Goal: Task Accomplishment & Management: Manage account settings

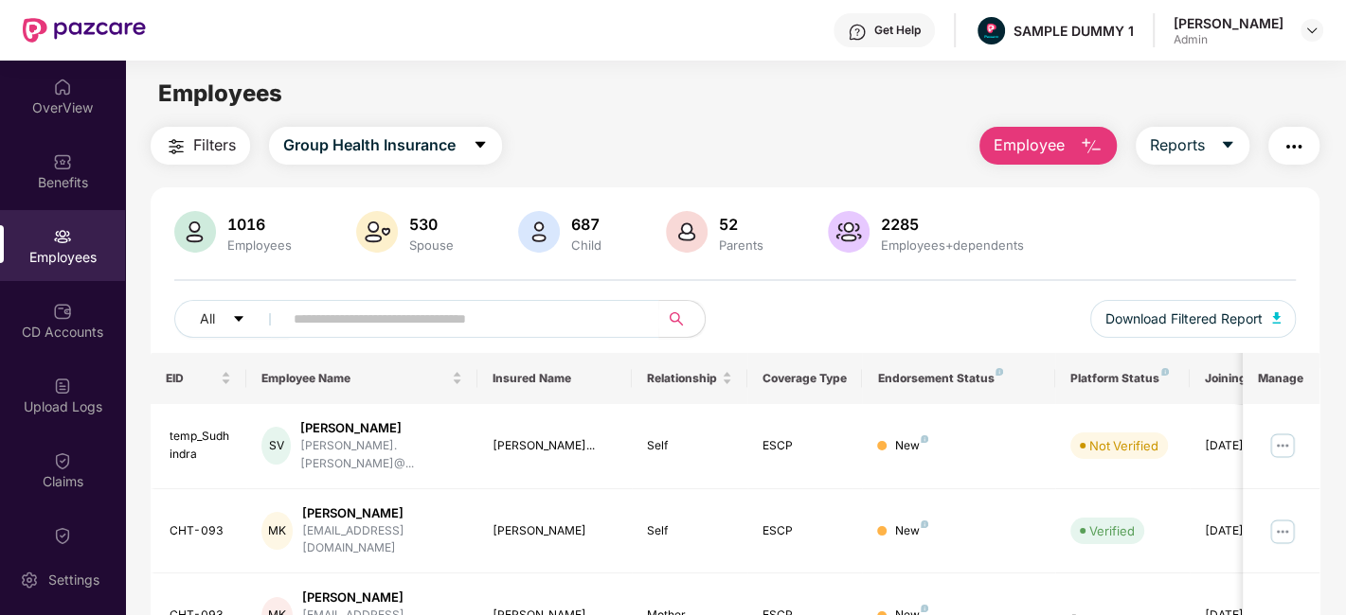
click at [65, 123] on div "OverView" at bounding box center [62, 96] width 125 height 71
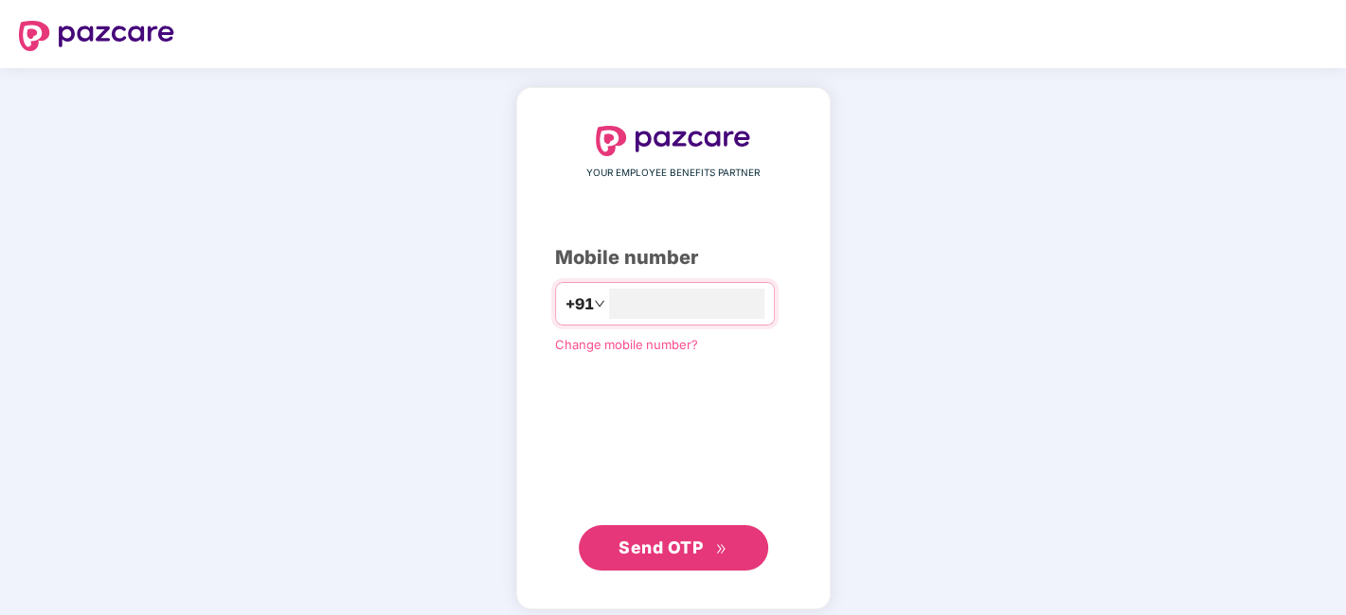
type input "**********"
click at [629, 561] on button "Send OTP" at bounding box center [673, 548] width 189 height 45
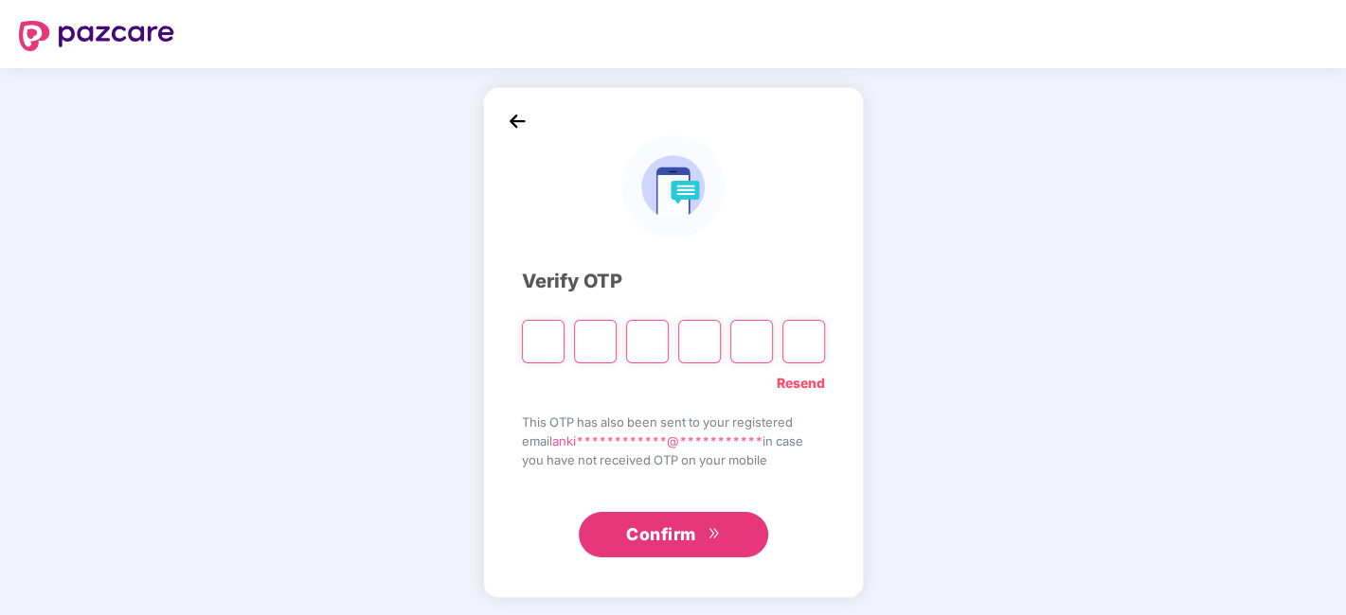
type input "*"
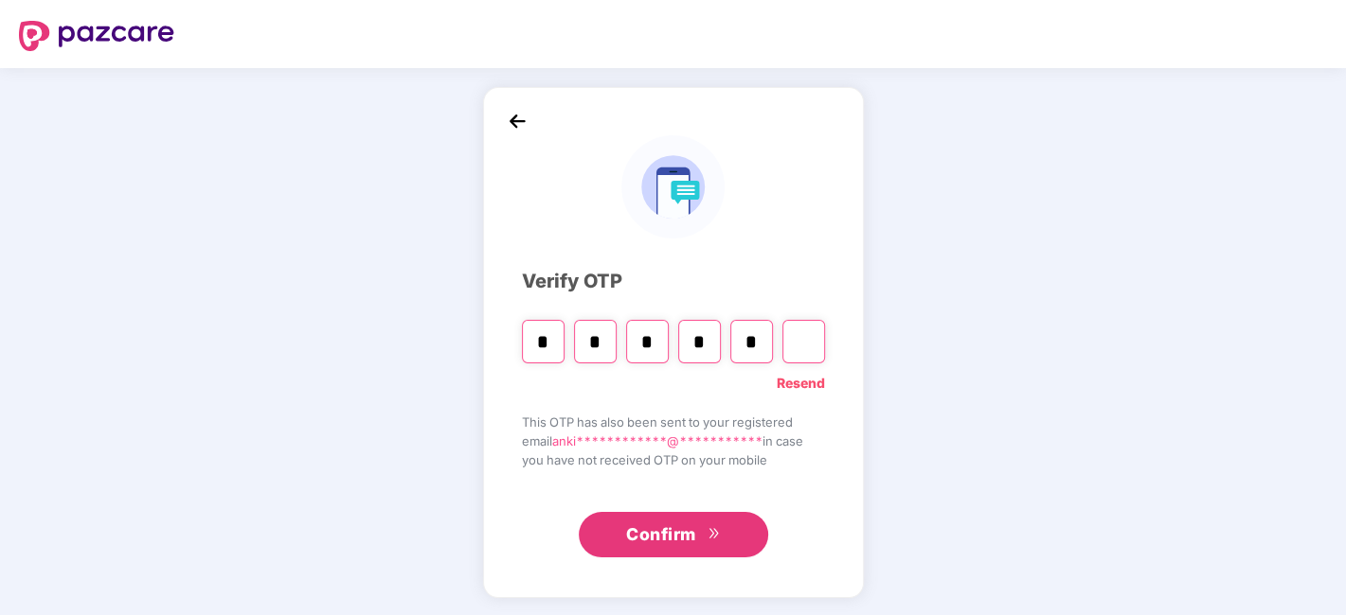
type input "*"
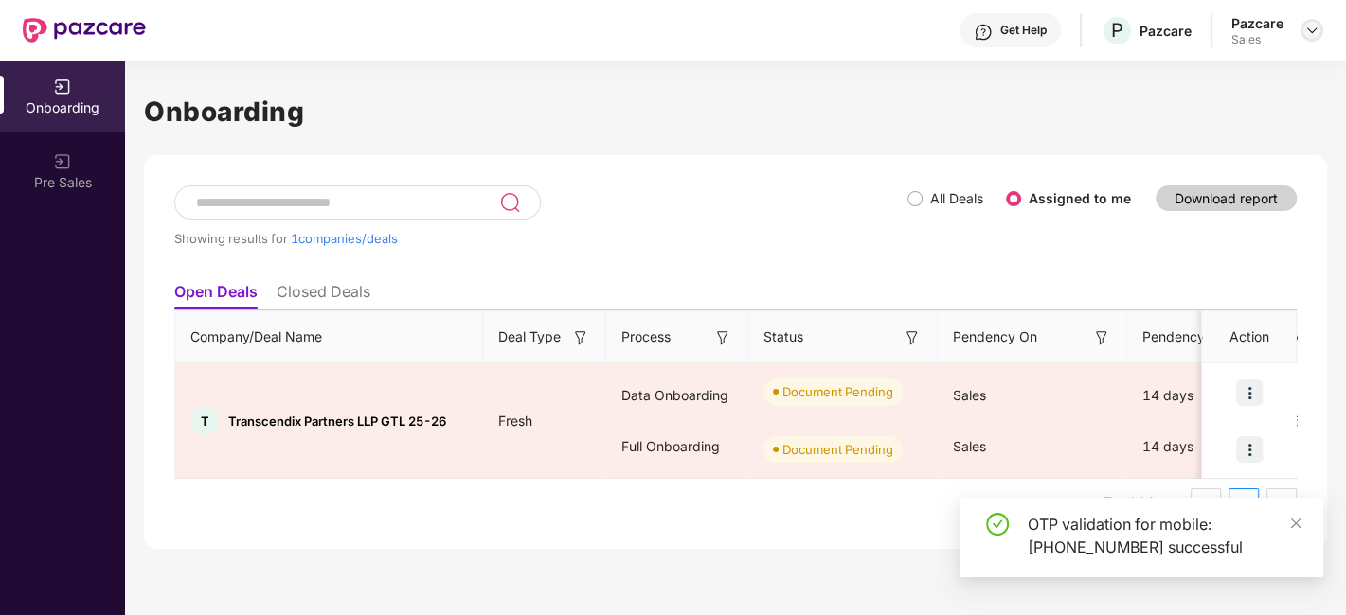
click at [1311, 30] on img at bounding box center [1311, 30] width 15 height 15
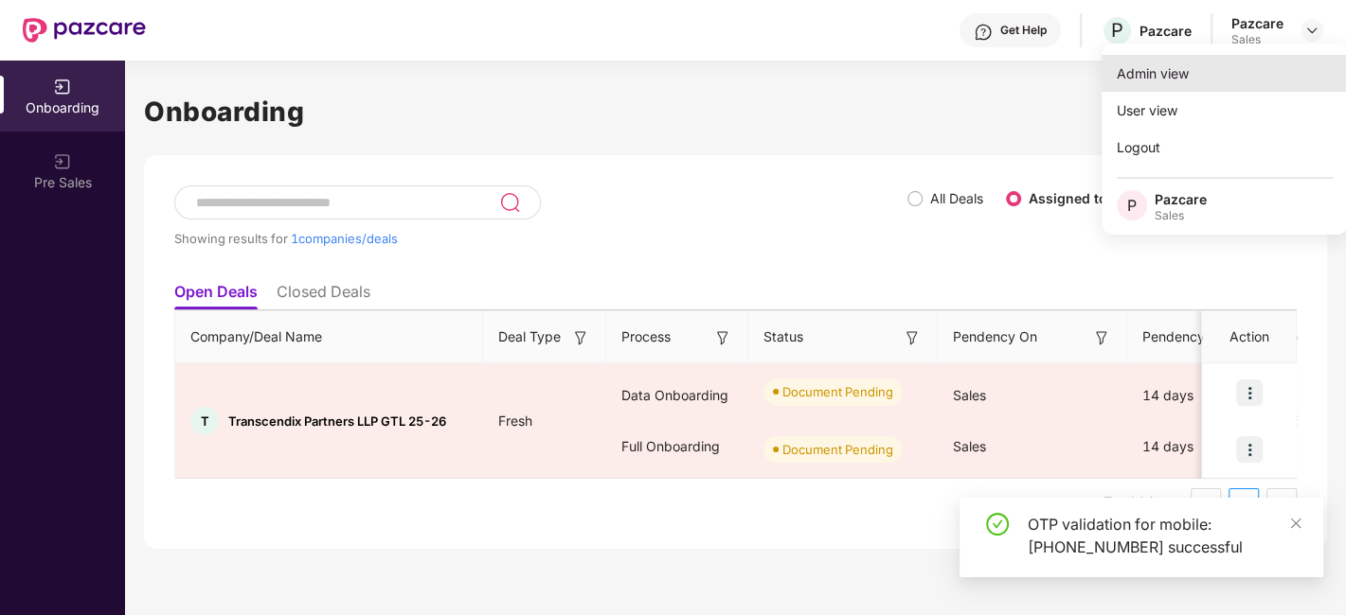
click at [1214, 68] on div "Admin view" at bounding box center [1224, 73] width 246 height 37
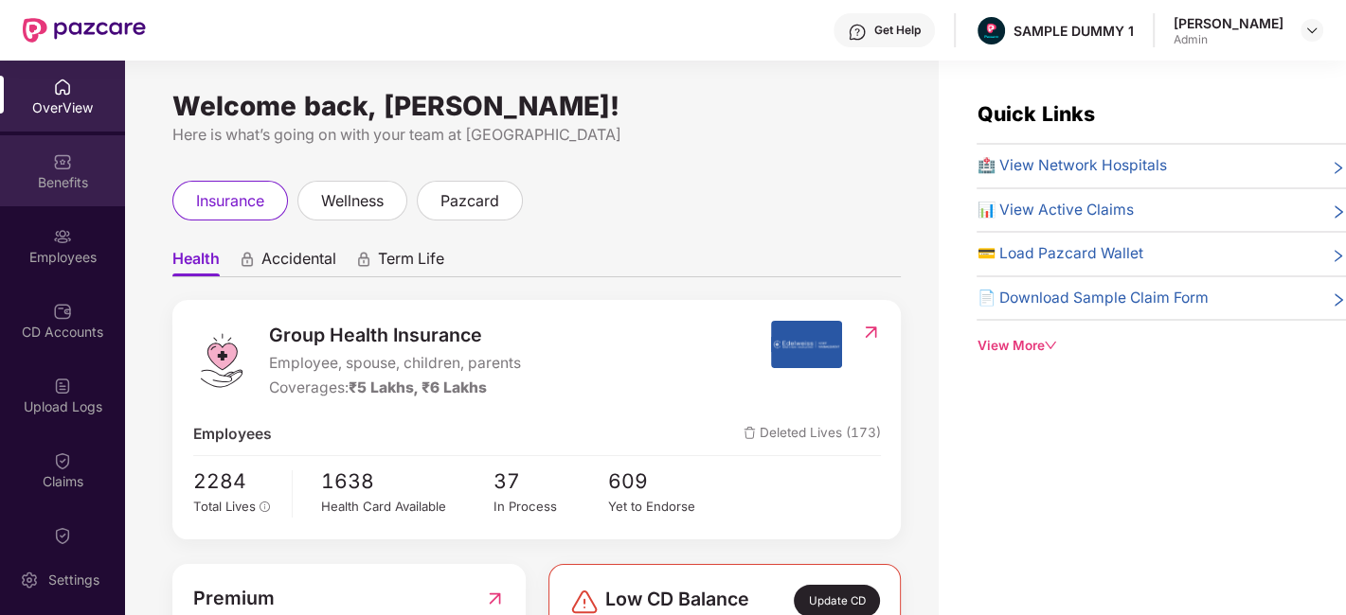
click at [40, 182] on div "Benefits" at bounding box center [62, 182] width 125 height 19
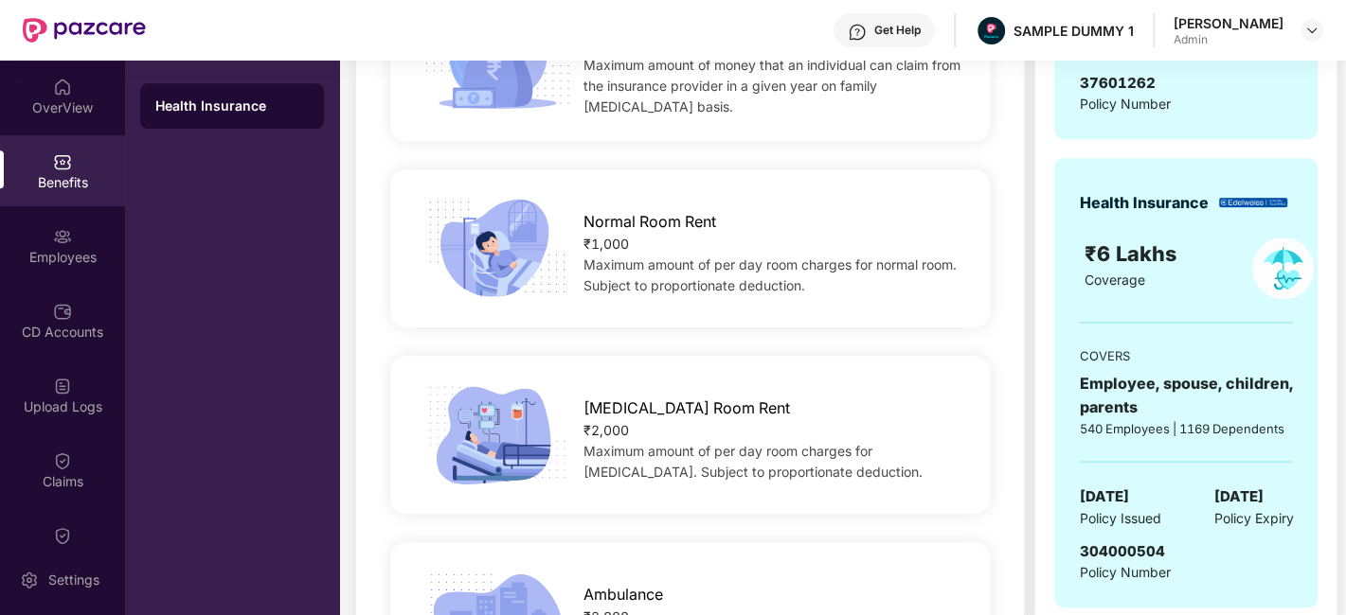
scroll to position [124, 0]
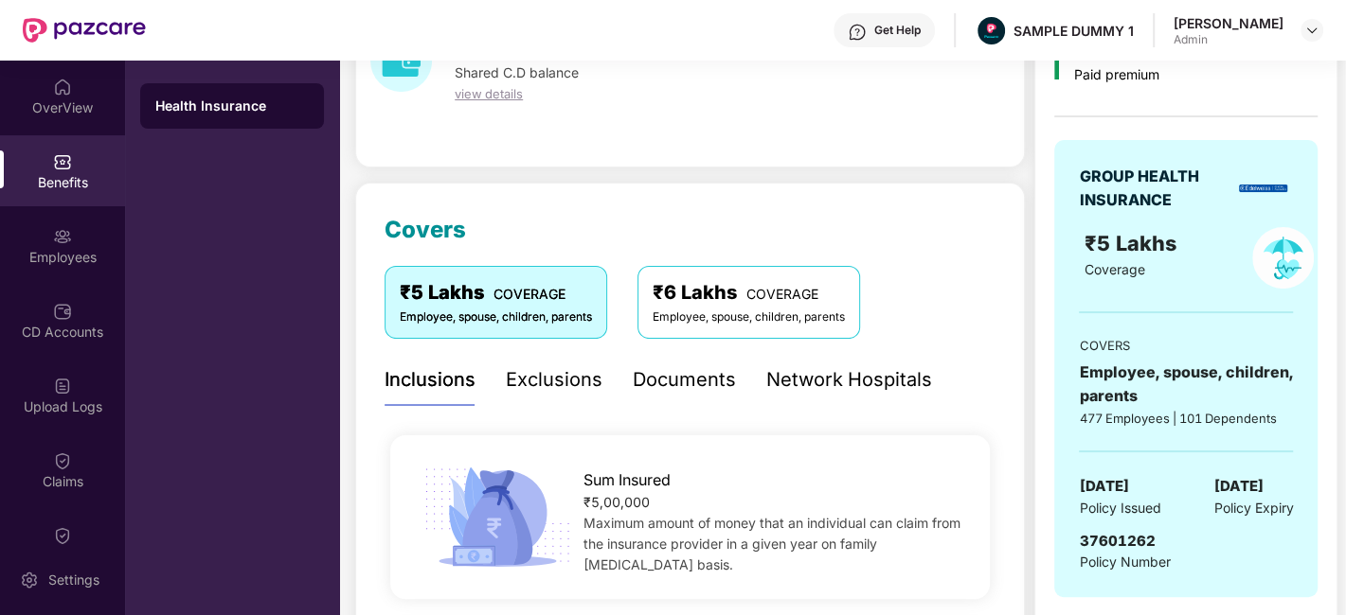
click at [557, 379] on div "Exclusions" at bounding box center [554, 379] width 97 height 29
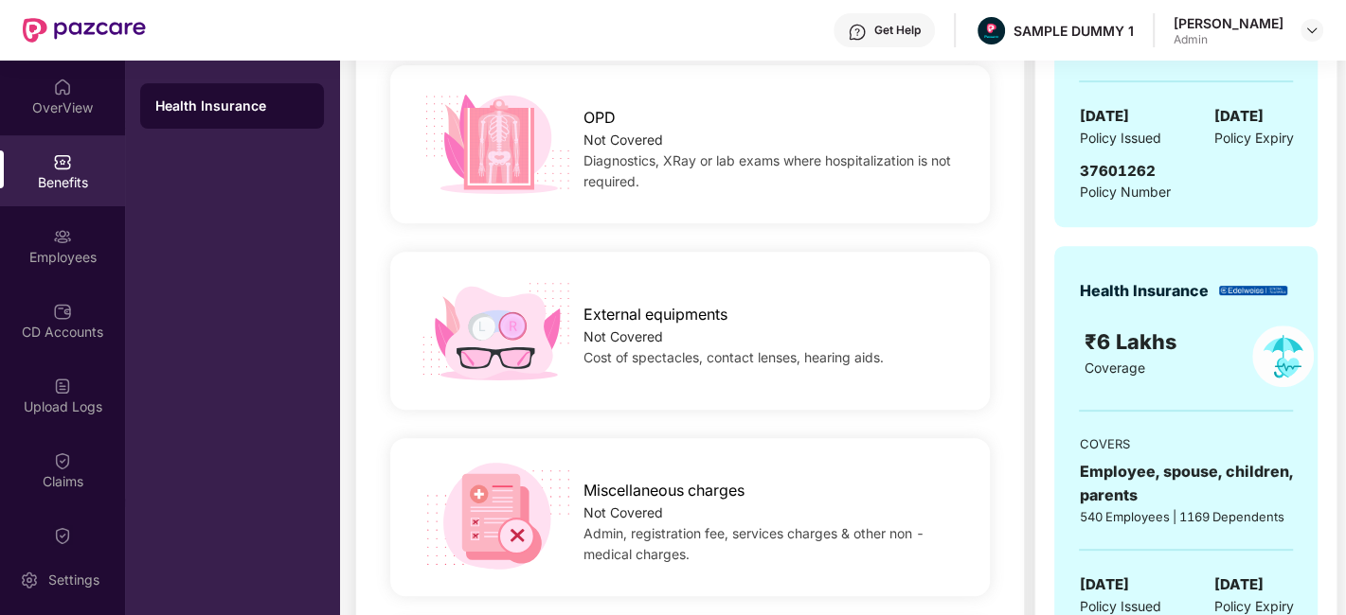
scroll to position [71, 0]
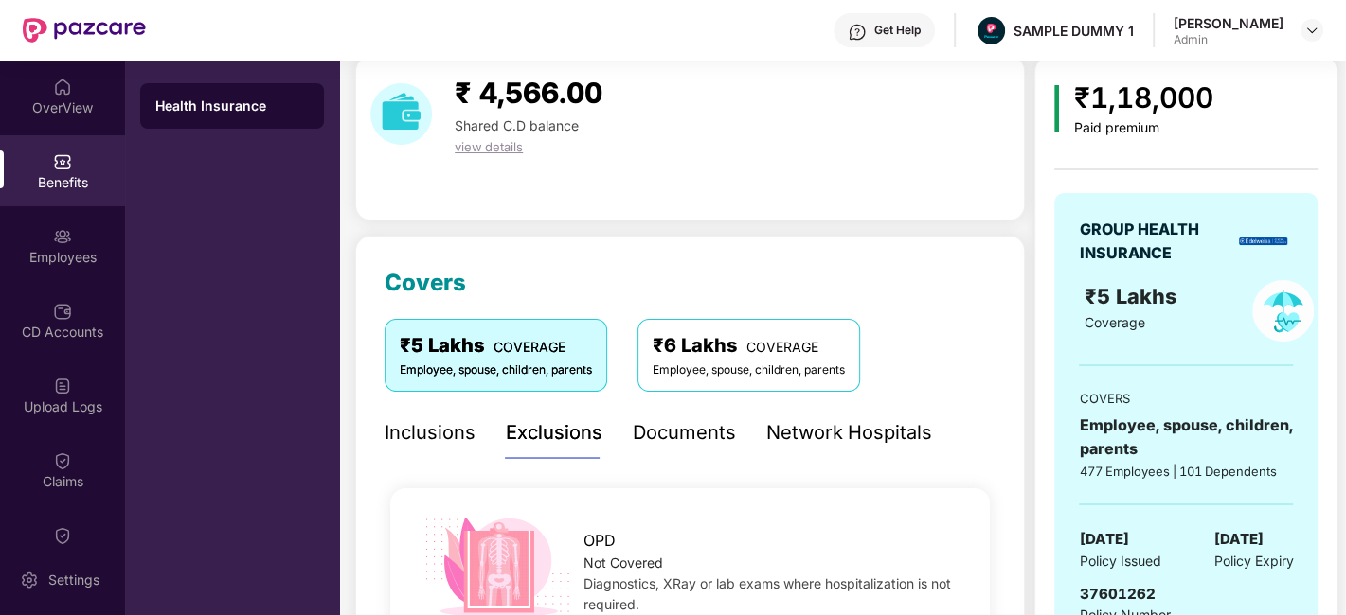
click at [668, 446] on div "Documents" at bounding box center [684, 433] width 103 height 29
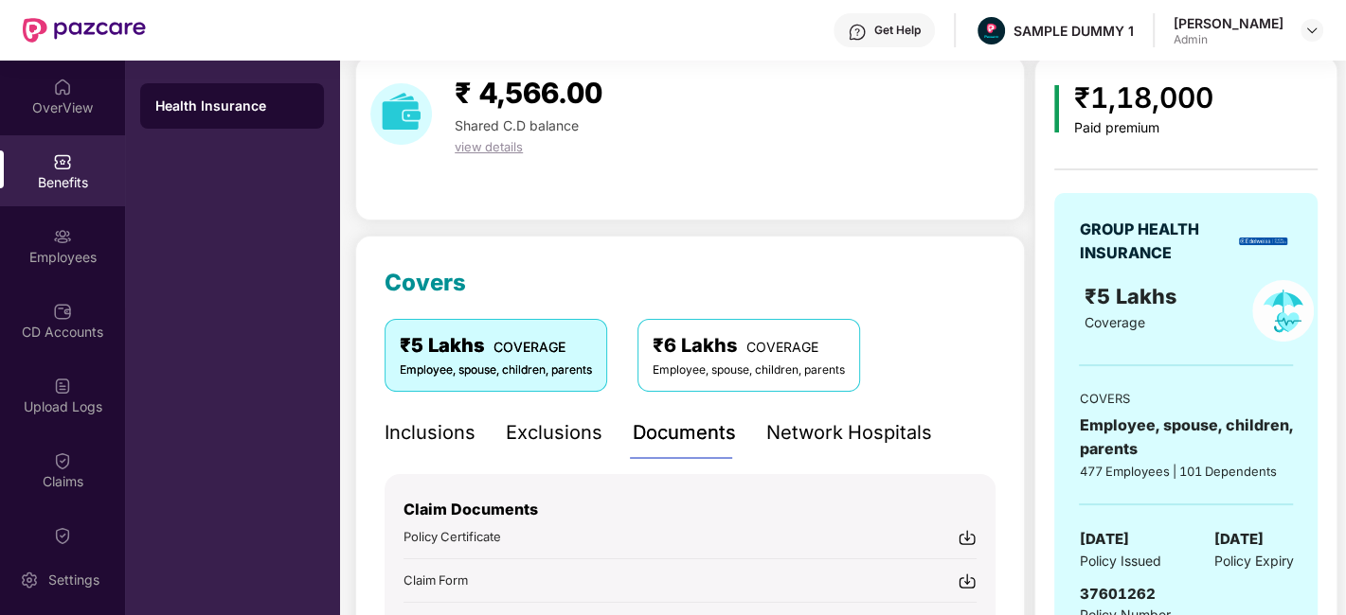
scroll to position [224, 0]
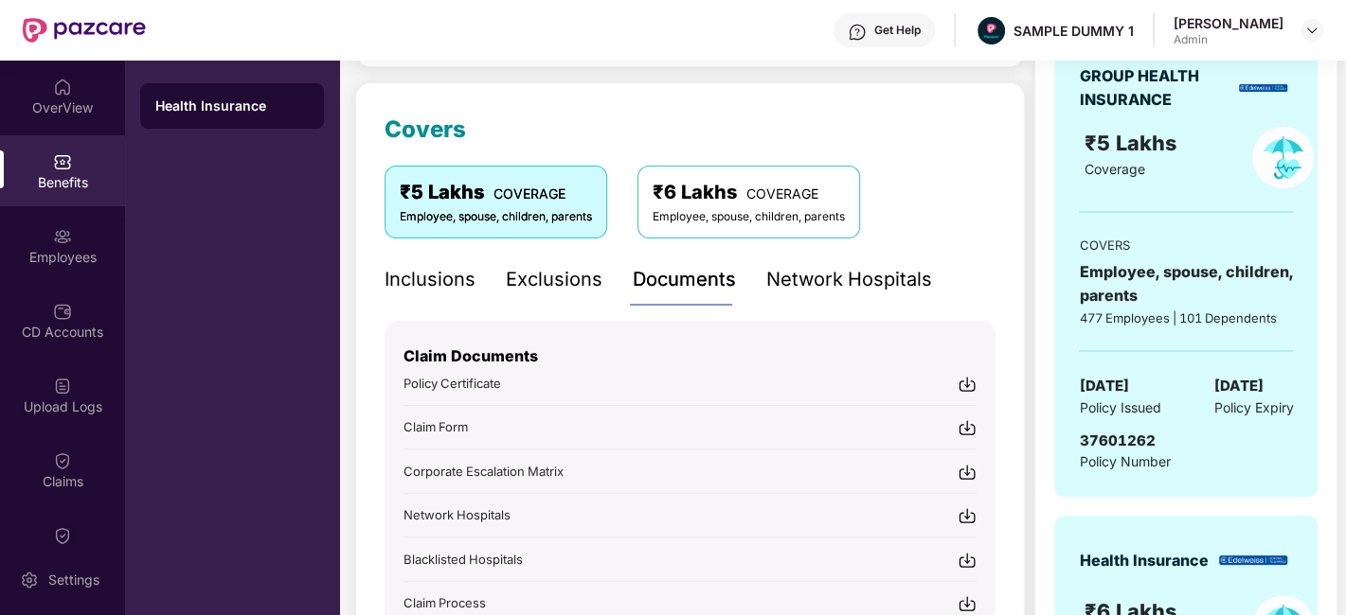
click at [899, 30] on div "Get Help" at bounding box center [897, 30] width 46 height 15
click at [622, 98] on div "Covers ₹5 Lakhs COVERAGE Employee, spouse, children, parents ₹6 Lakhs COVERAGE …" at bounding box center [689, 395] width 669 height 627
click at [893, 284] on div "Network Hospitals" at bounding box center [849, 279] width 166 height 29
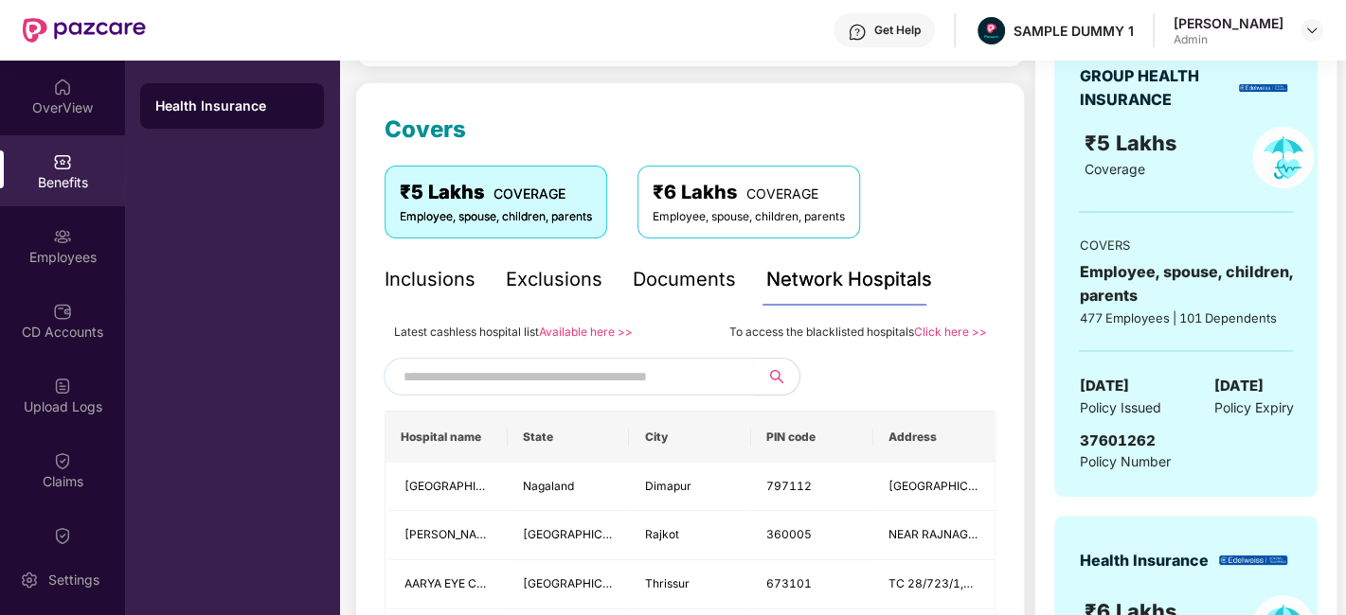
scroll to position [336, 0]
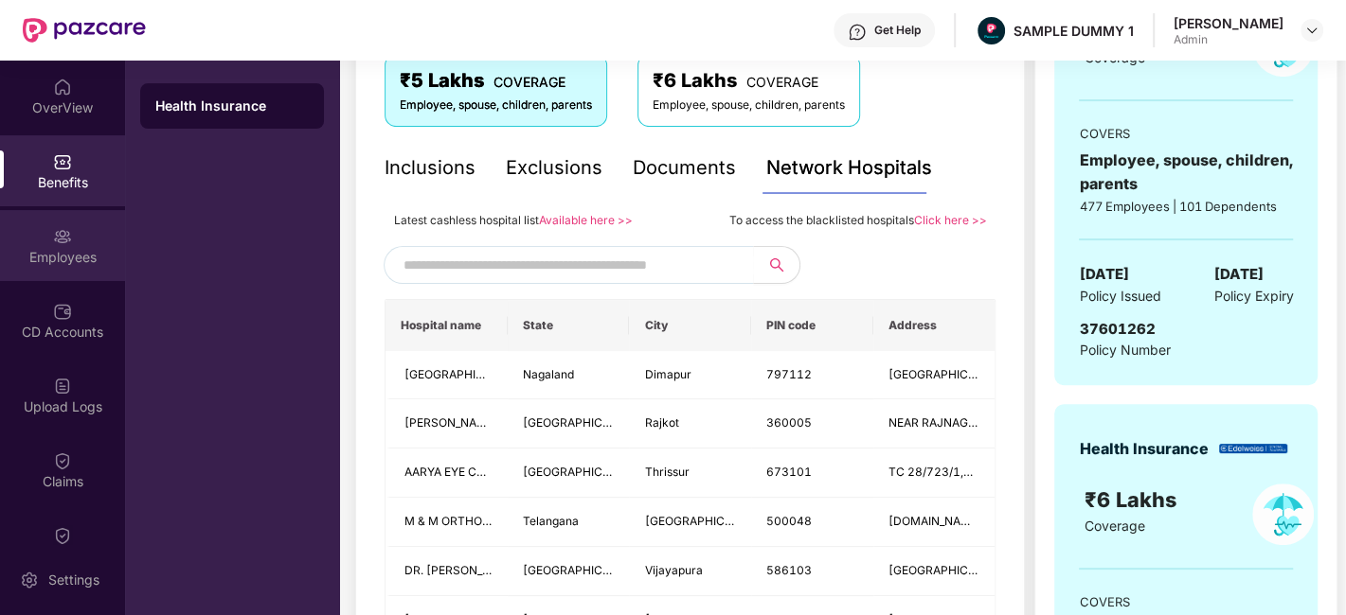
click at [31, 244] on div "Employees" at bounding box center [62, 245] width 125 height 71
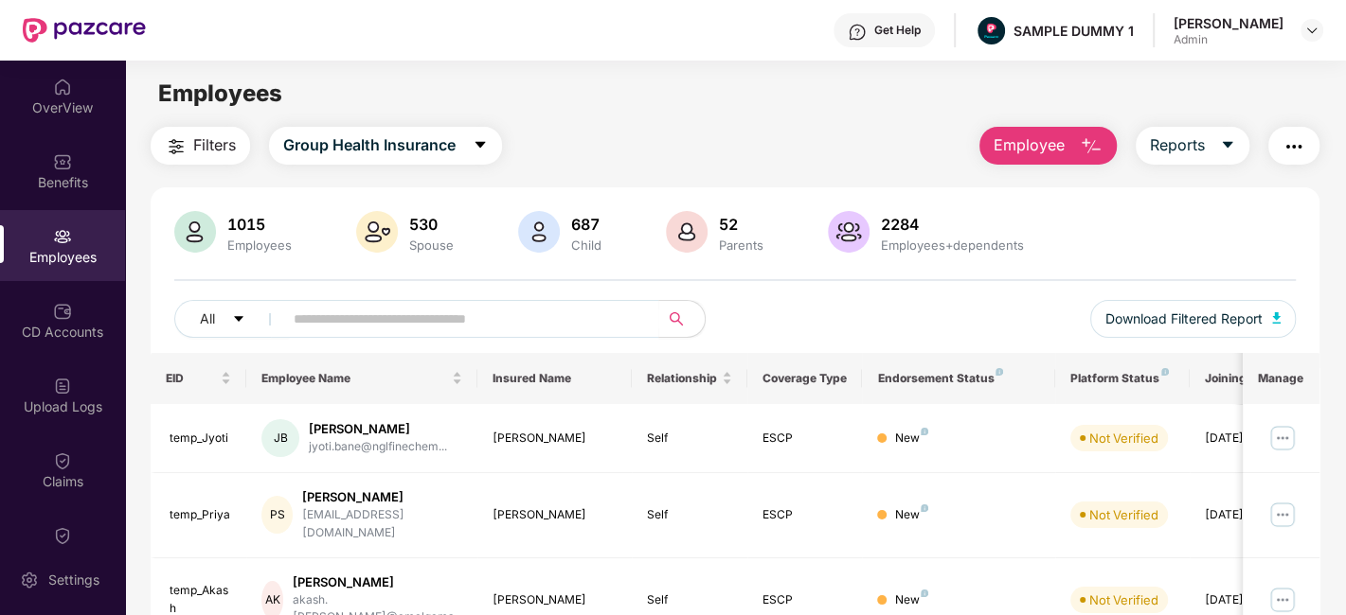
click at [1090, 142] on img "button" at bounding box center [1090, 146] width 23 height 23
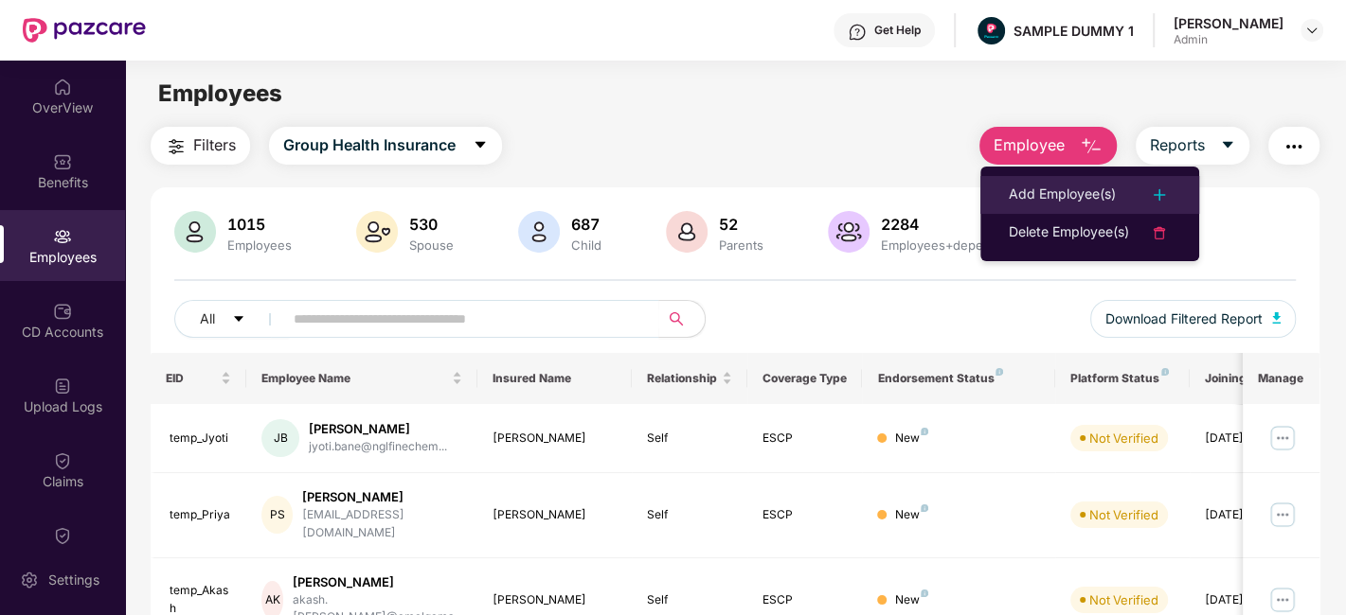
click at [1102, 199] on div "Add Employee(s)" at bounding box center [1061, 195] width 107 height 23
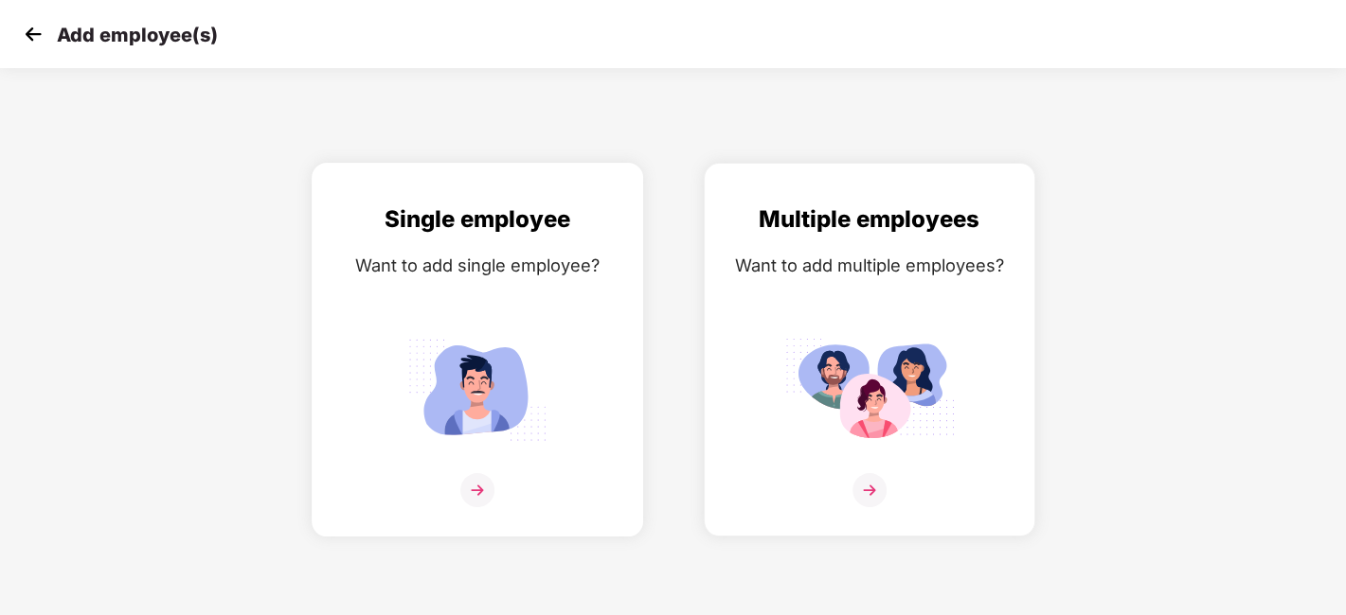
click at [582, 285] on div "Single employee Want to add single employee?" at bounding box center [477, 367] width 292 height 330
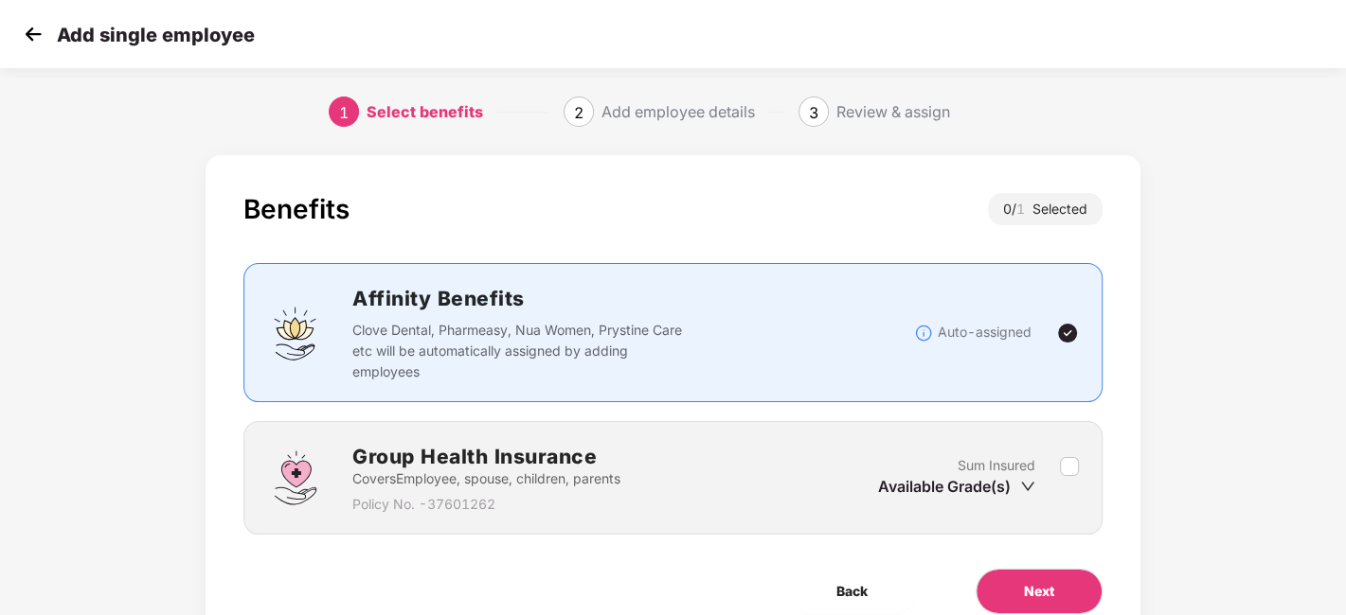
scroll to position [82, 0]
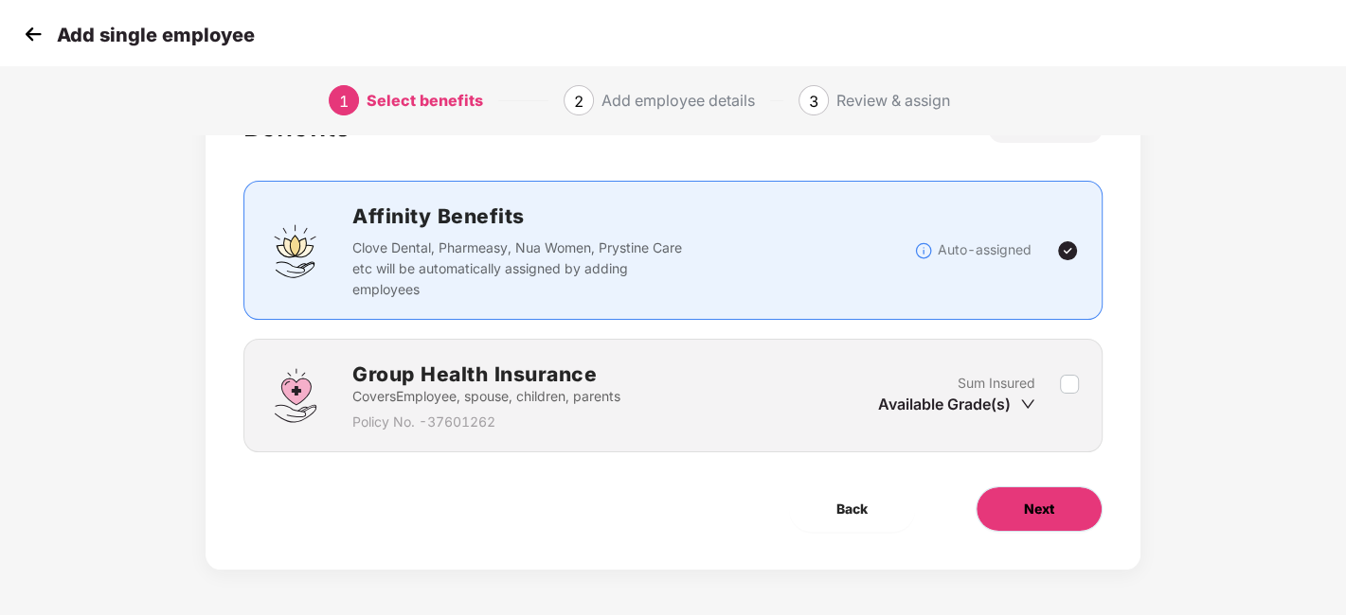
click at [1043, 521] on button "Next" at bounding box center [1038, 509] width 127 height 45
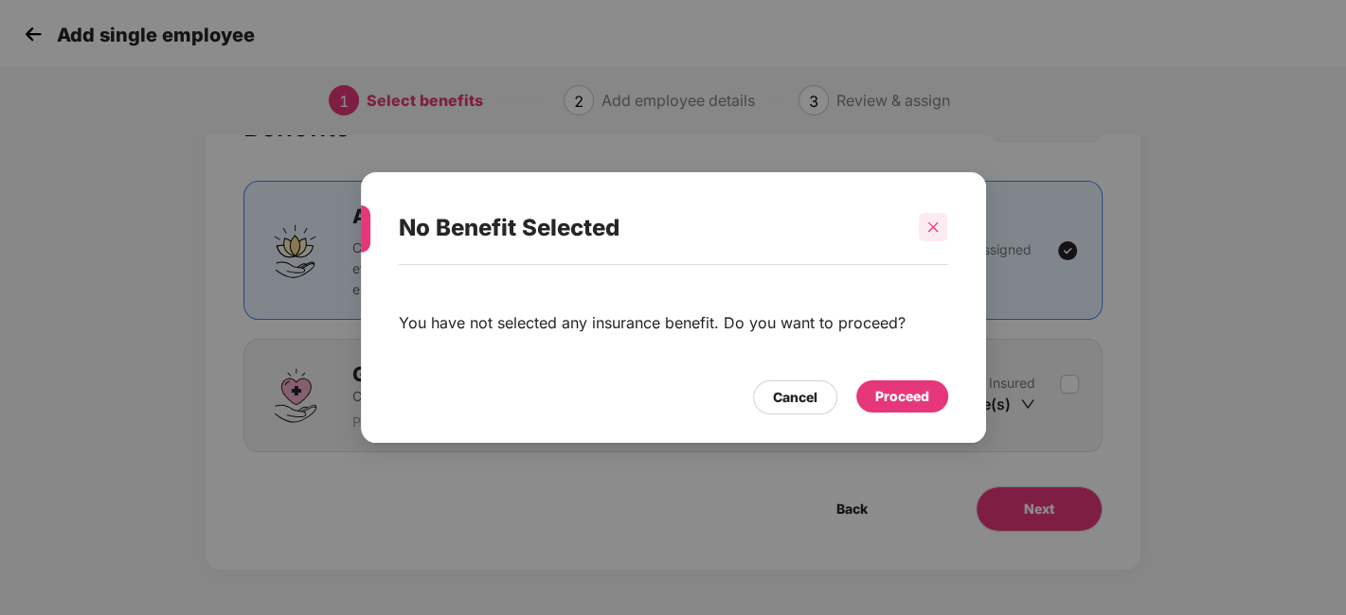
click at [937, 215] on div at bounding box center [932, 227] width 28 height 28
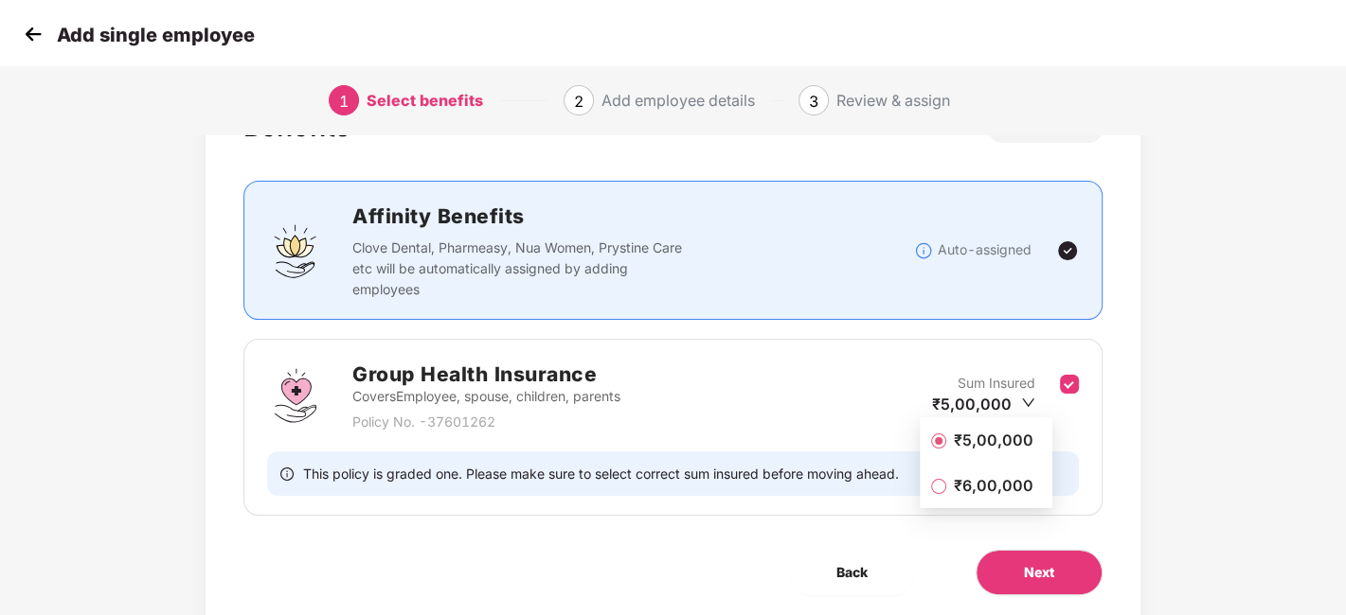
click at [997, 485] on span "₹6,00,000" at bounding box center [993, 485] width 95 height 21
click at [1033, 574] on span "Next" at bounding box center [1039, 572] width 30 height 21
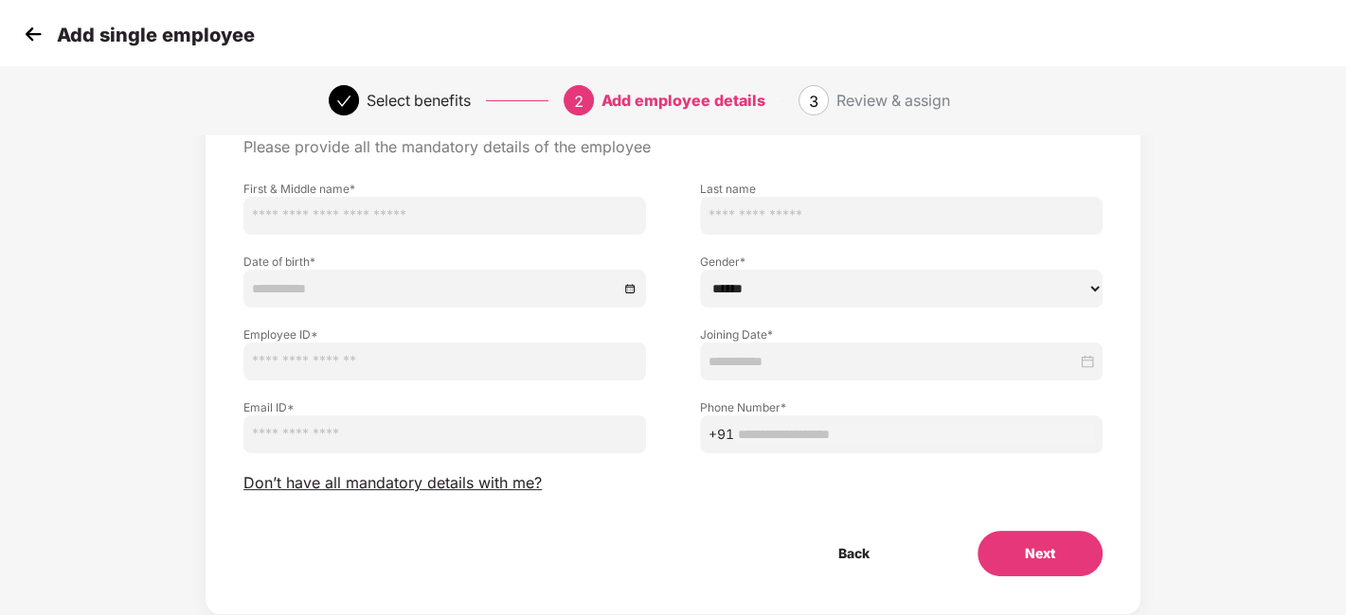
scroll to position [40, 0]
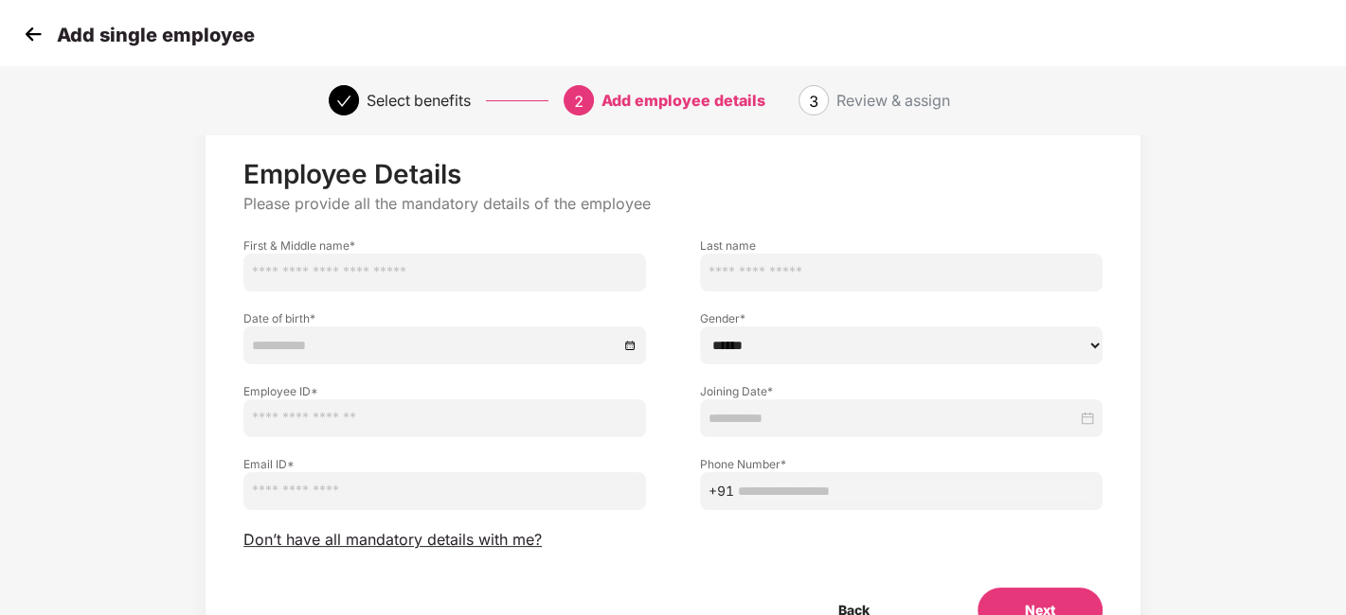
click at [35, 36] on img at bounding box center [33, 34] width 28 height 28
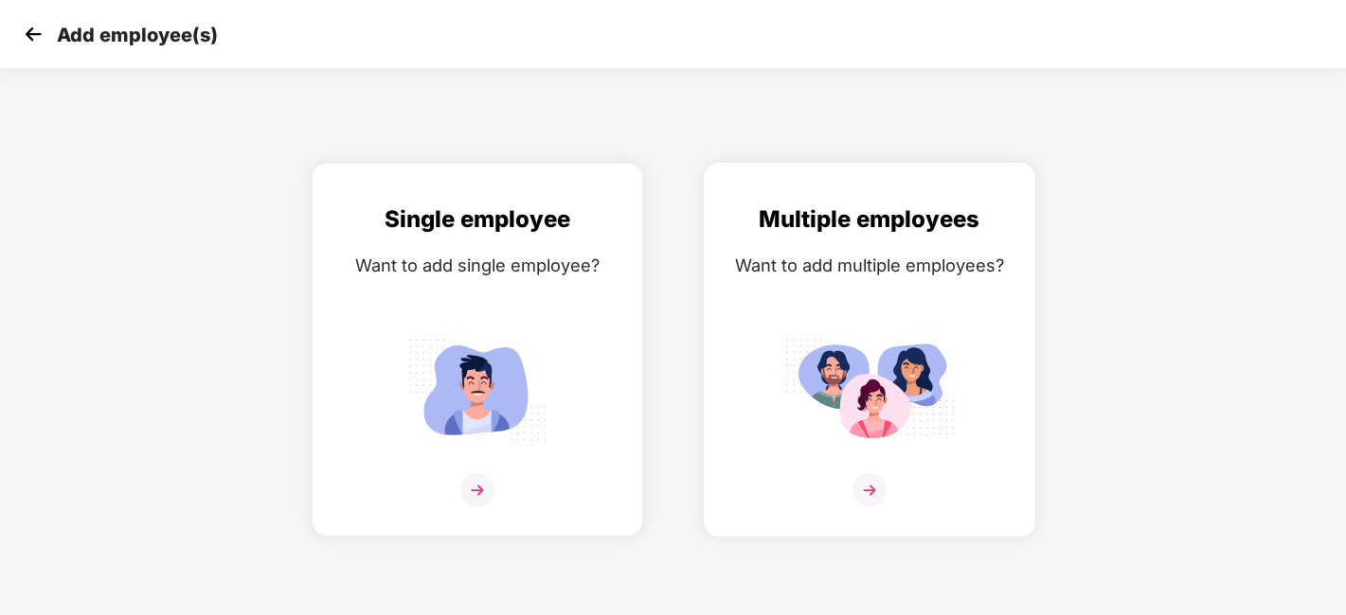
click at [936, 455] on div "Multiple employees Want to add multiple employees?" at bounding box center [869, 367] width 292 height 330
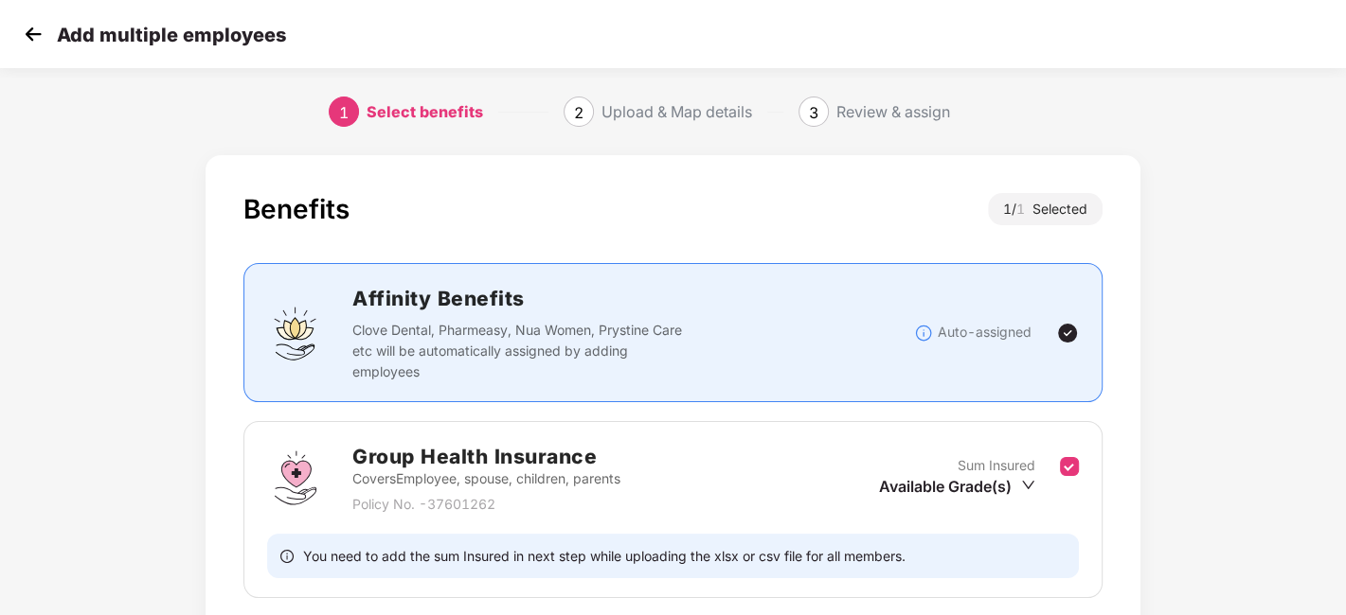
scroll to position [128, 0]
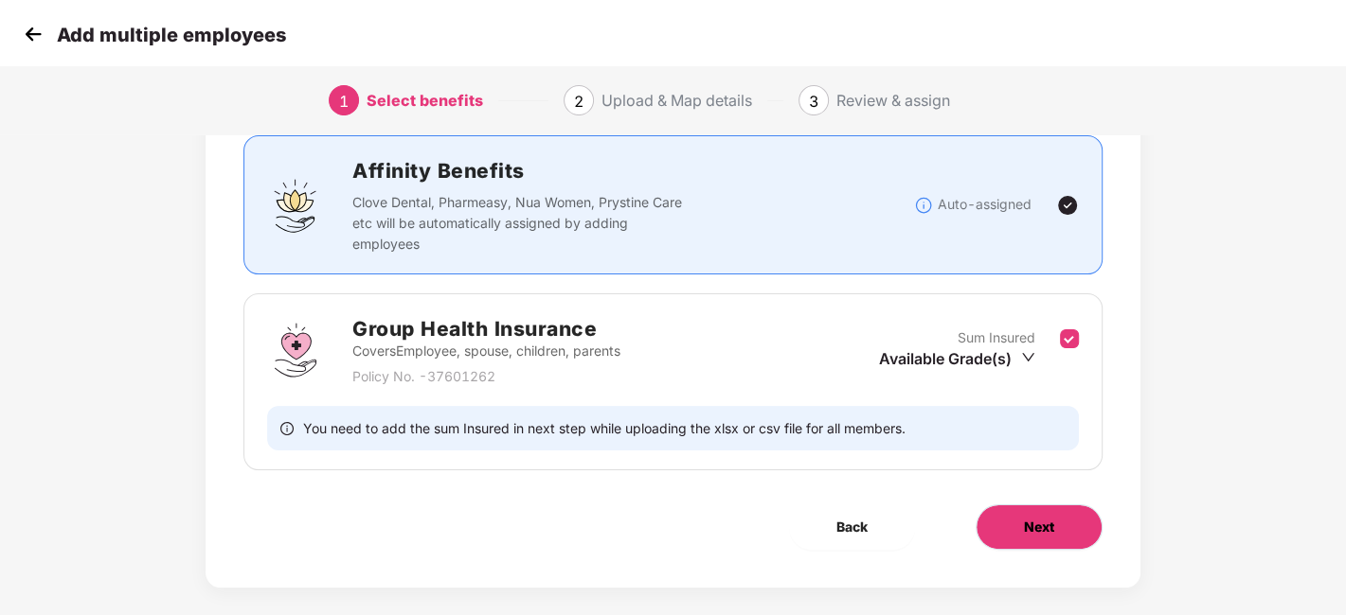
click at [1043, 542] on button "Next" at bounding box center [1038, 527] width 127 height 45
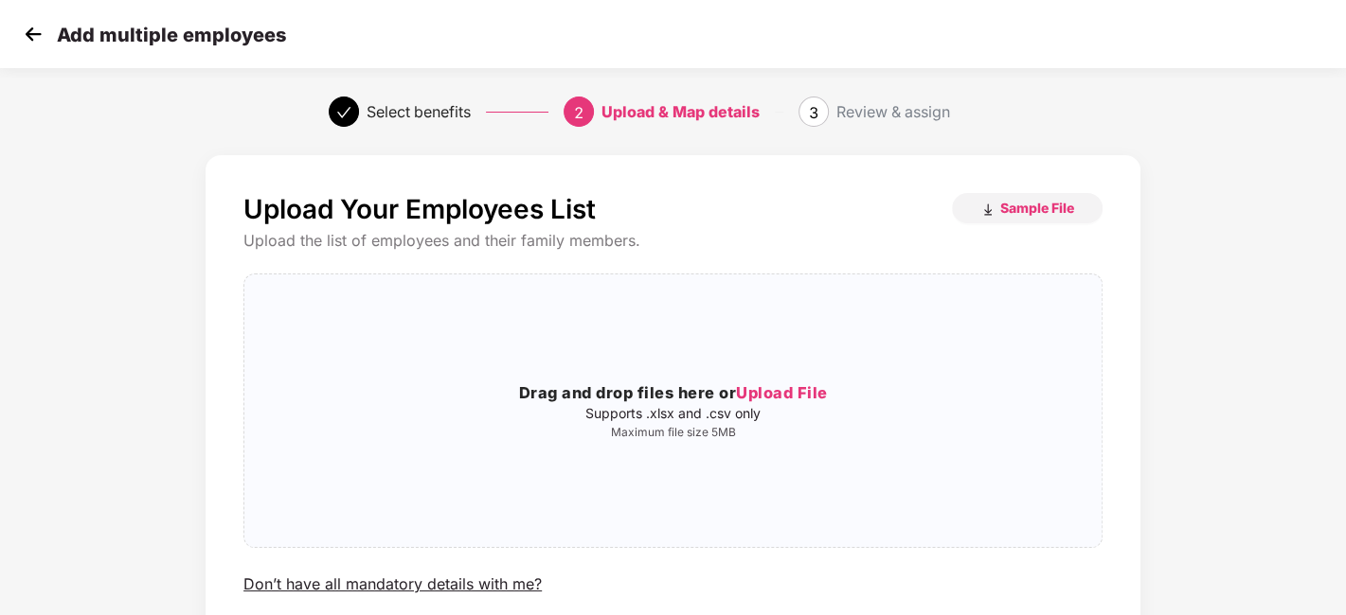
click at [30, 36] on img at bounding box center [33, 34] width 28 height 28
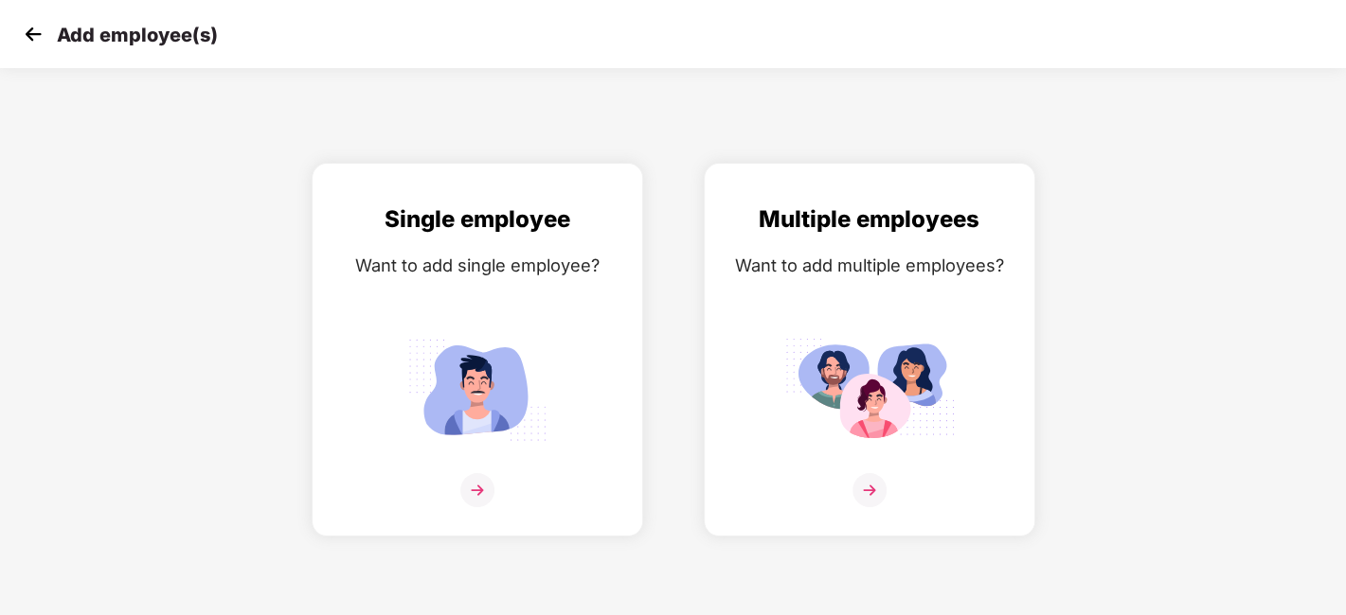
click at [30, 36] on img at bounding box center [33, 34] width 28 height 28
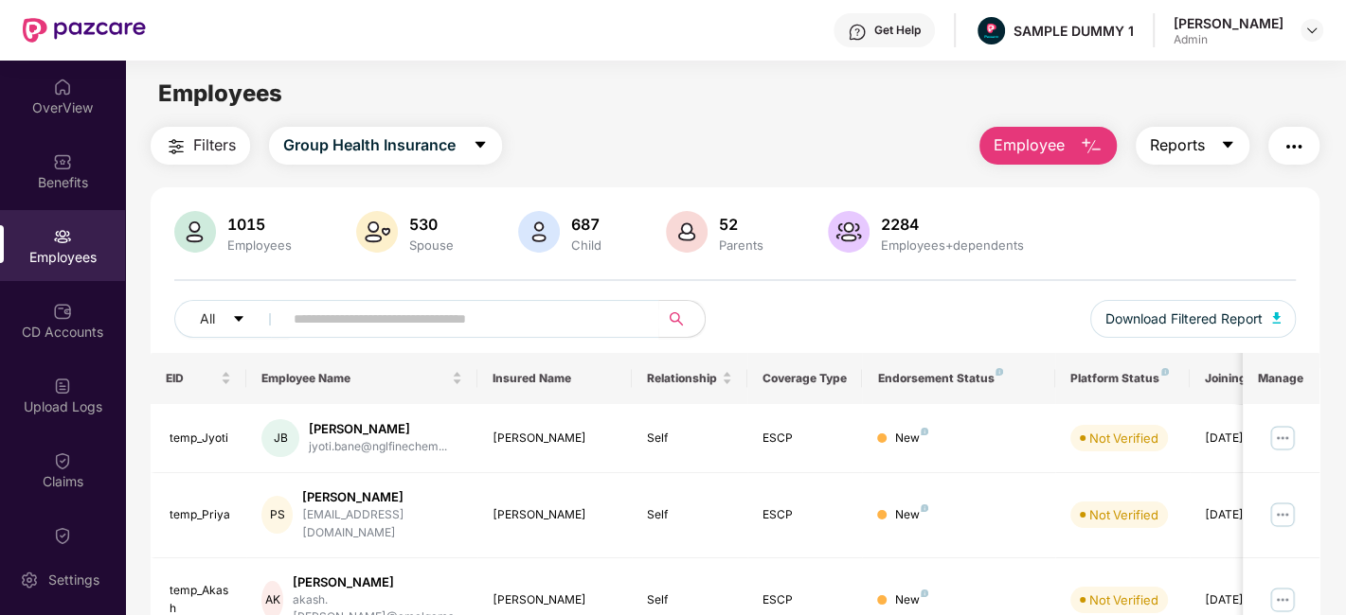
click at [1218, 145] on button "Reports" at bounding box center [1192, 146] width 114 height 38
click at [1299, 152] on img "button" at bounding box center [1293, 146] width 23 height 23
click at [757, 134] on div "Filters Group Health Insurance Employee Reports" at bounding box center [735, 146] width 1168 height 38
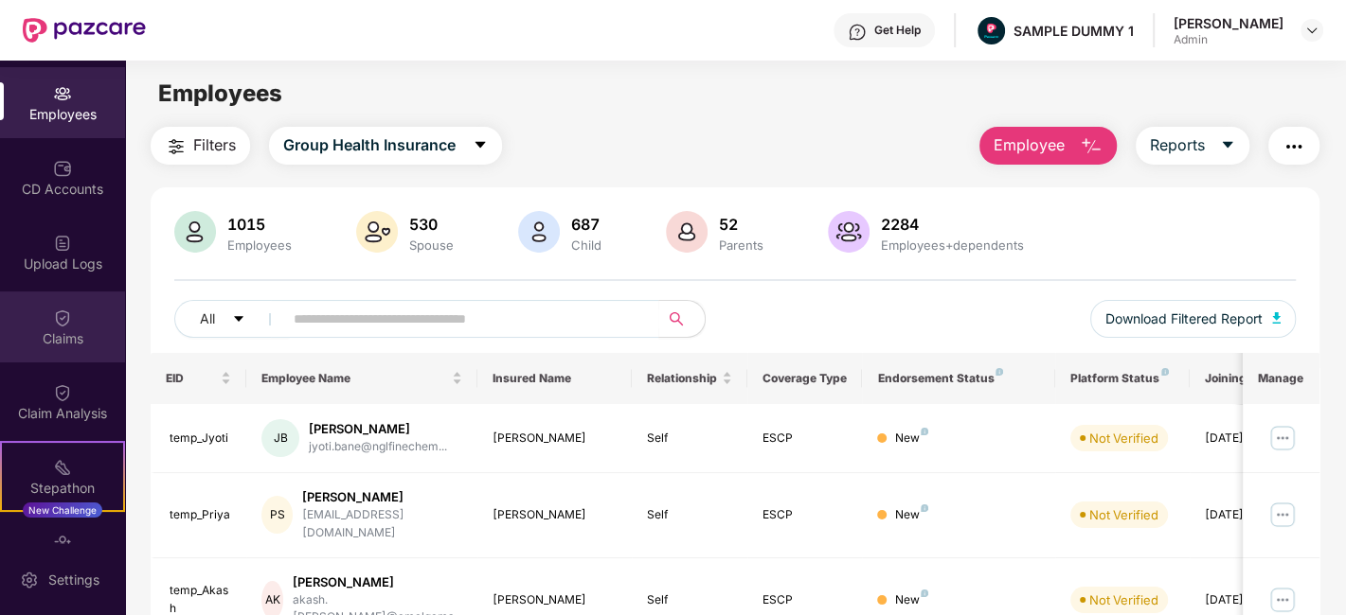
click at [55, 335] on div "Claims" at bounding box center [62, 339] width 125 height 19
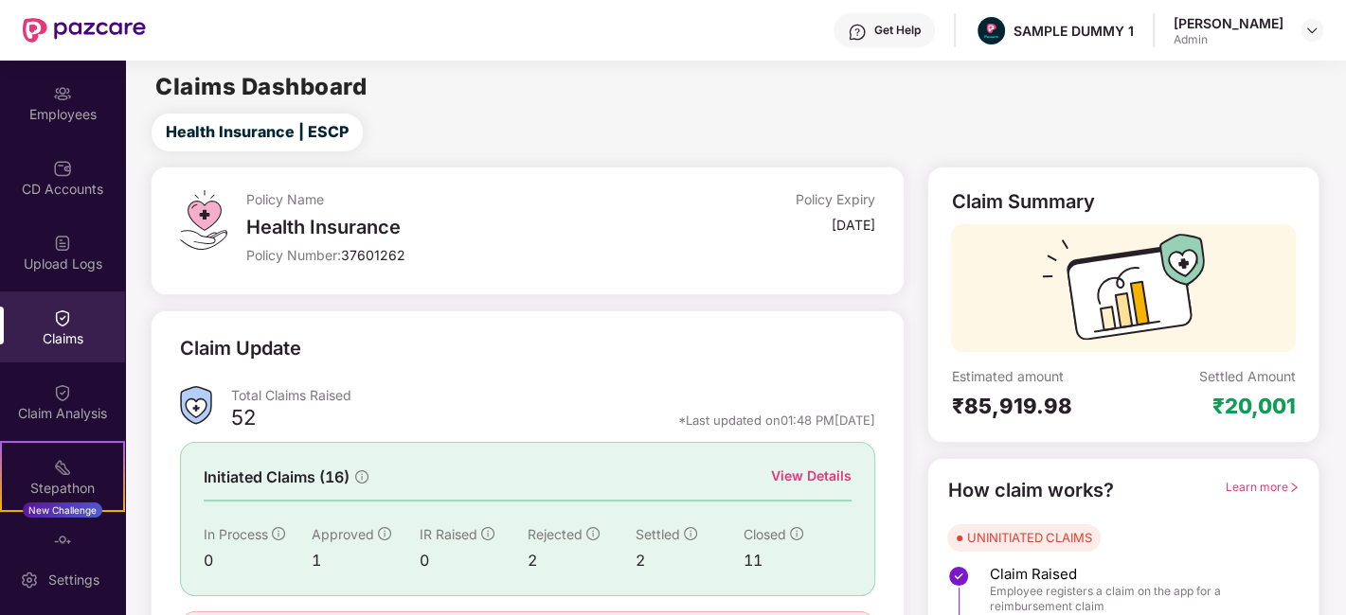
scroll to position [124, 0]
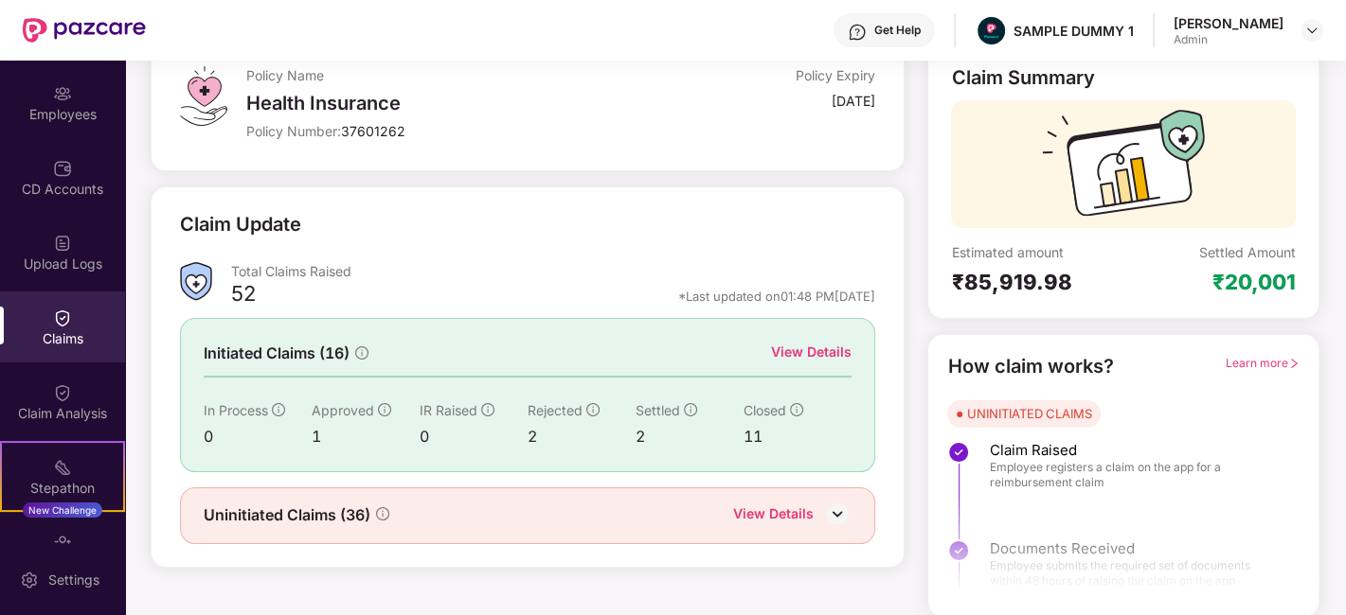
click at [803, 358] on div "View Details" at bounding box center [811, 352] width 80 height 21
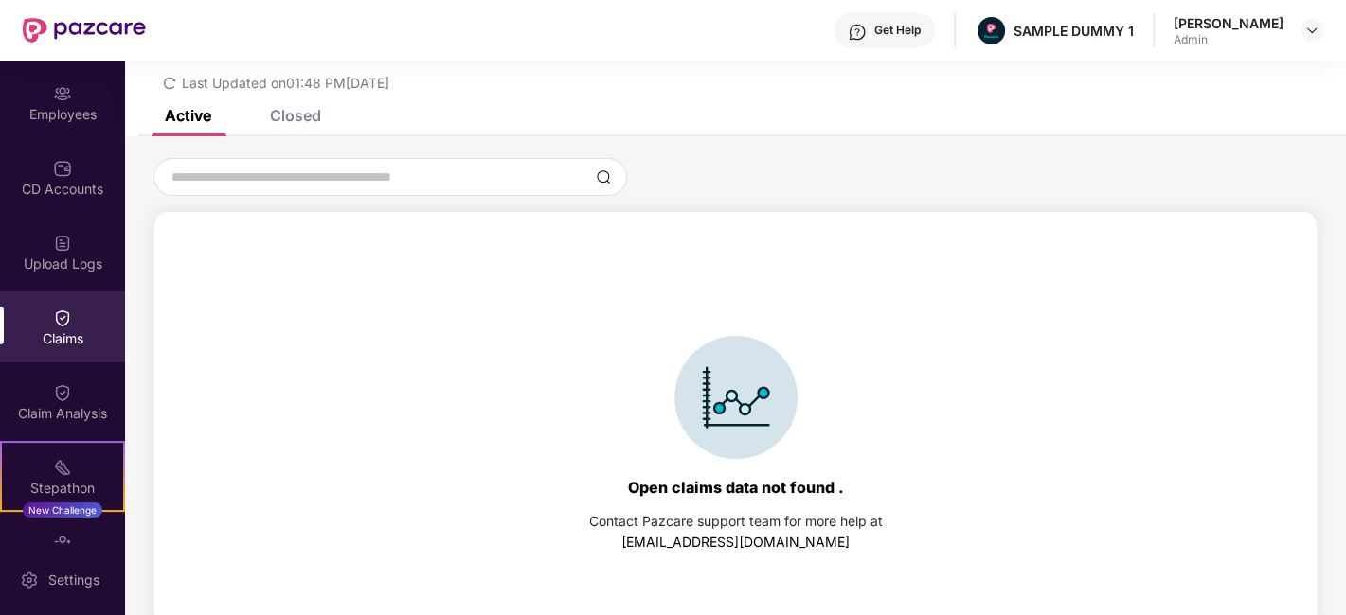
scroll to position [80, 0]
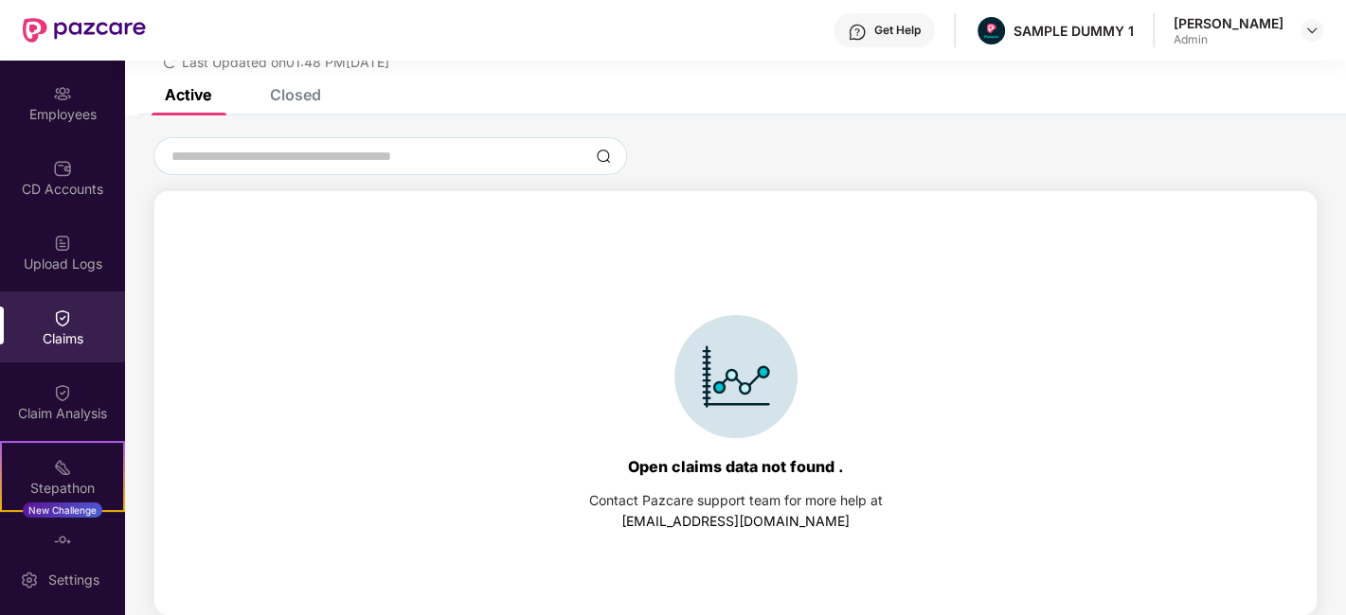
click at [297, 100] on div "Closed" at bounding box center [295, 94] width 51 height 19
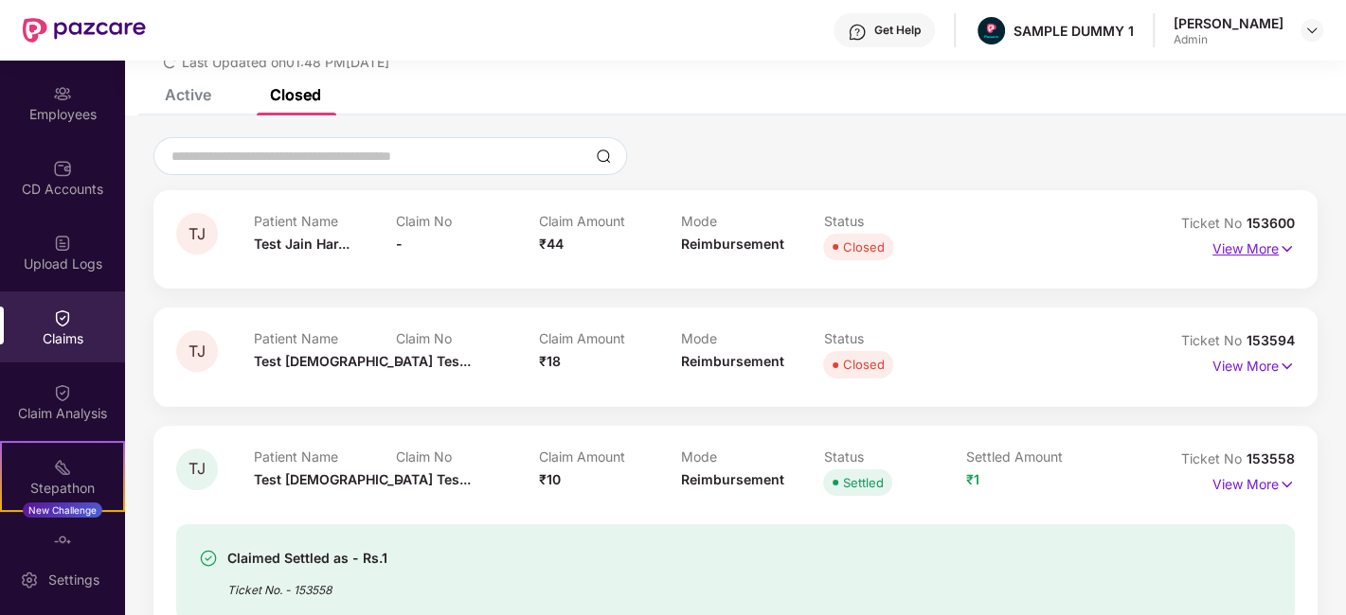
click at [1283, 256] on img at bounding box center [1286, 249] width 16 height 21
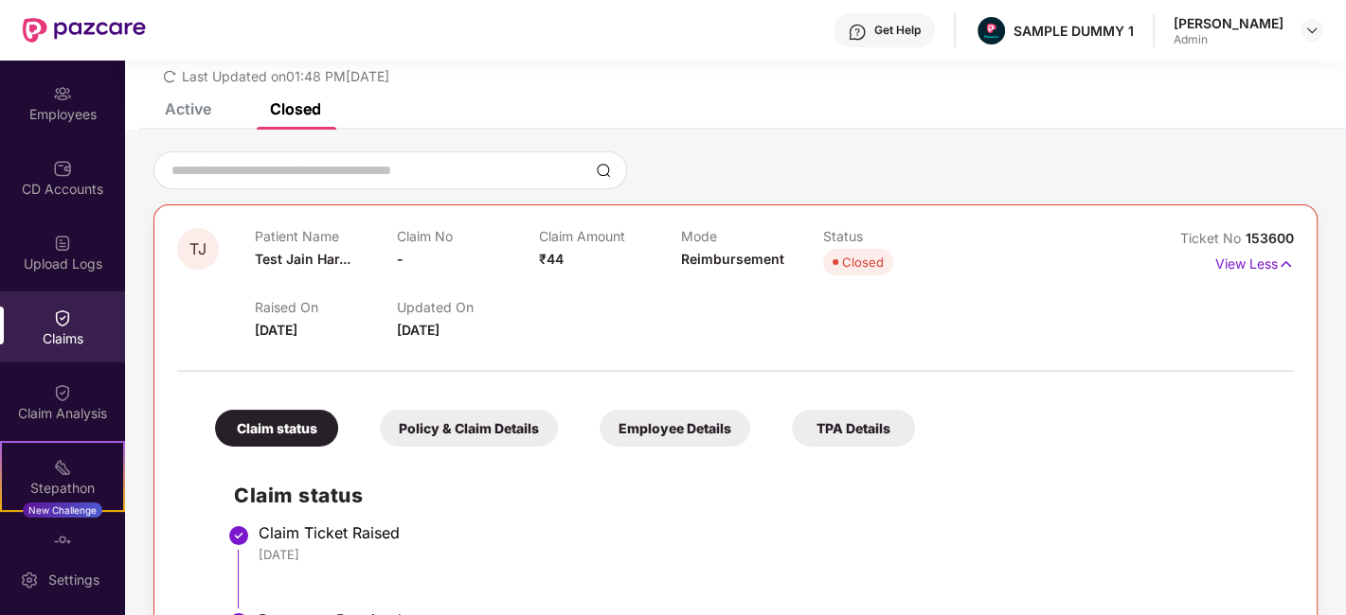
scroll to position [28, 0]
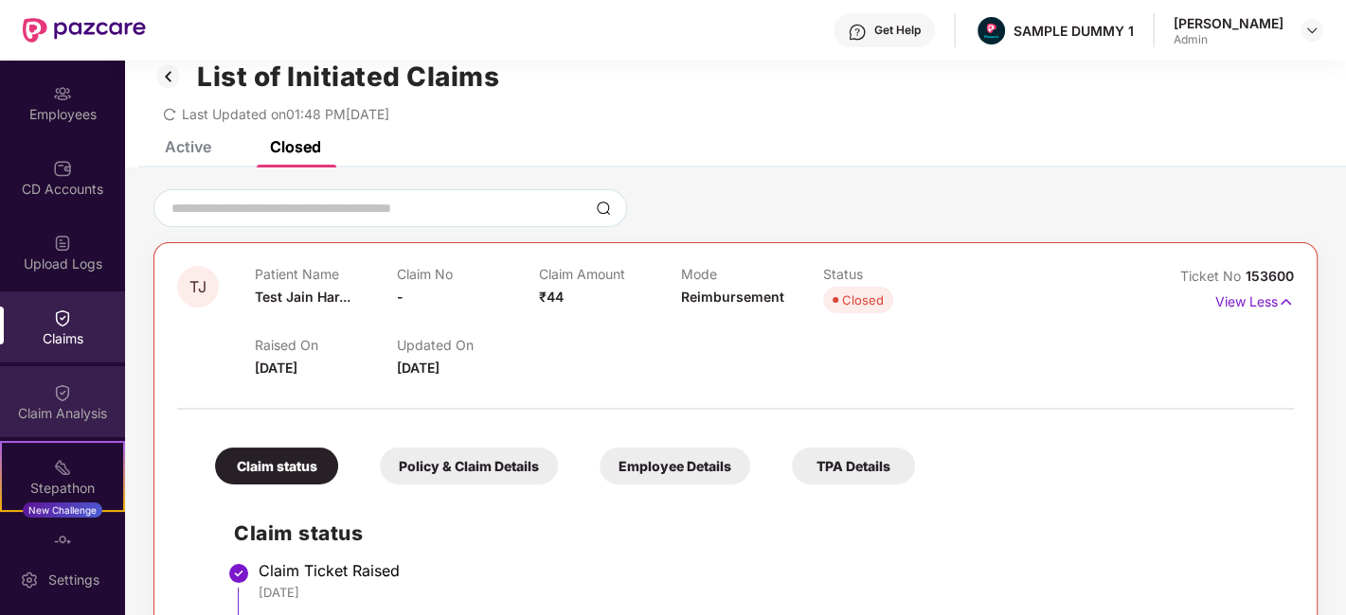
click at [60, 401] on div "Claim Analysis" at bounding box center [62, 401] width 125 height 71
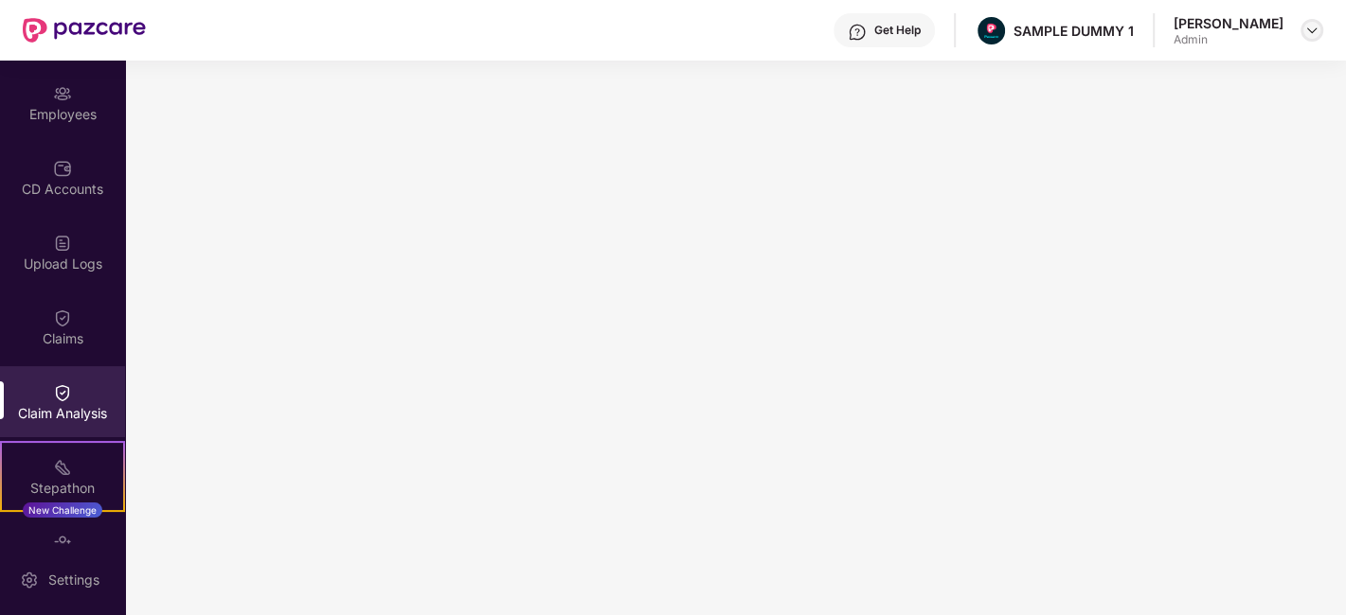
click at [1307, 30] on img at bounding box center [1311, 30] width 15 height 15
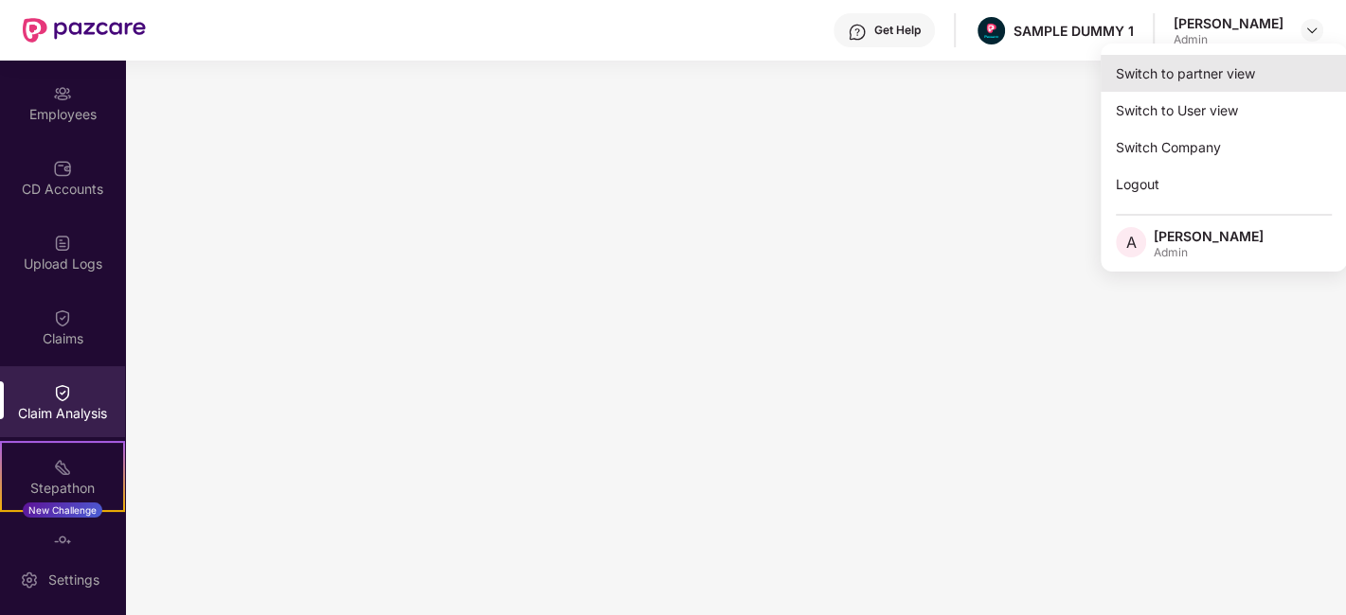
click at [1182, 78] on div "Switch to partner view" at bounding box center [1223, 73] width 246 height 37
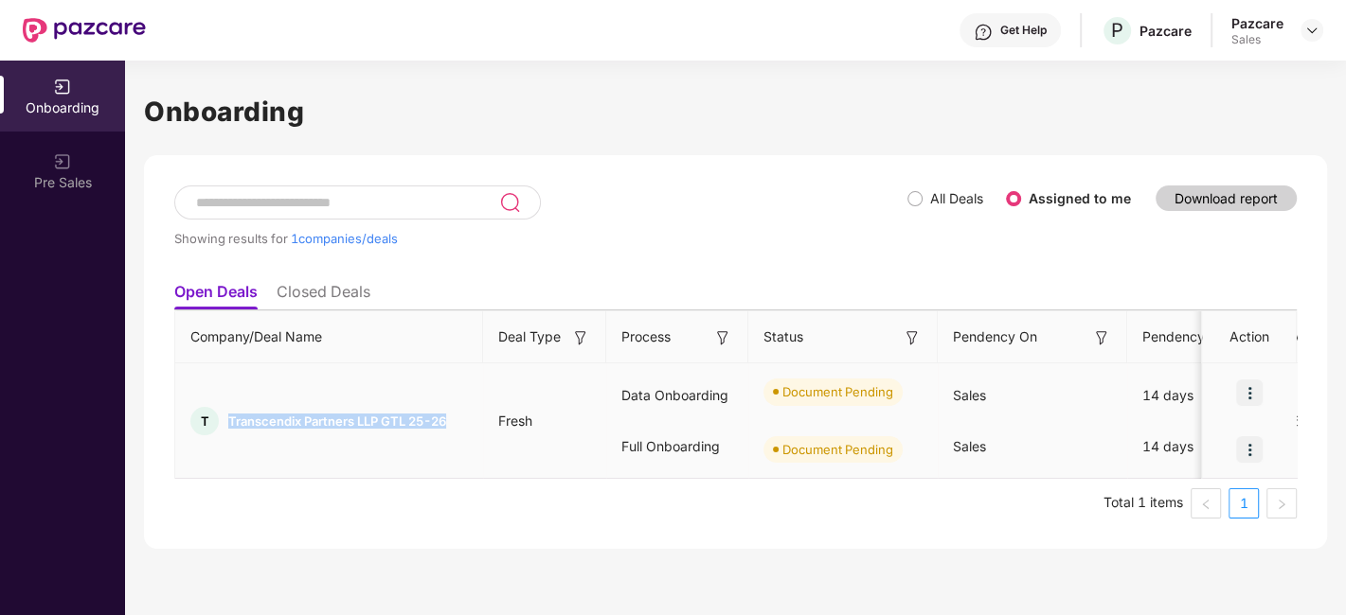
drag, startPoint x: 462, startPoint y: 417, endPoint x: 223, endPoint y: 414, distance: 238.6
click at [223, 414] on div "T Transcendix Partners LLP GTL 25-26" at bounding box center [329, 421] width 308 height 28
copy span "Transcendix Partners LLP GTL 25-26"
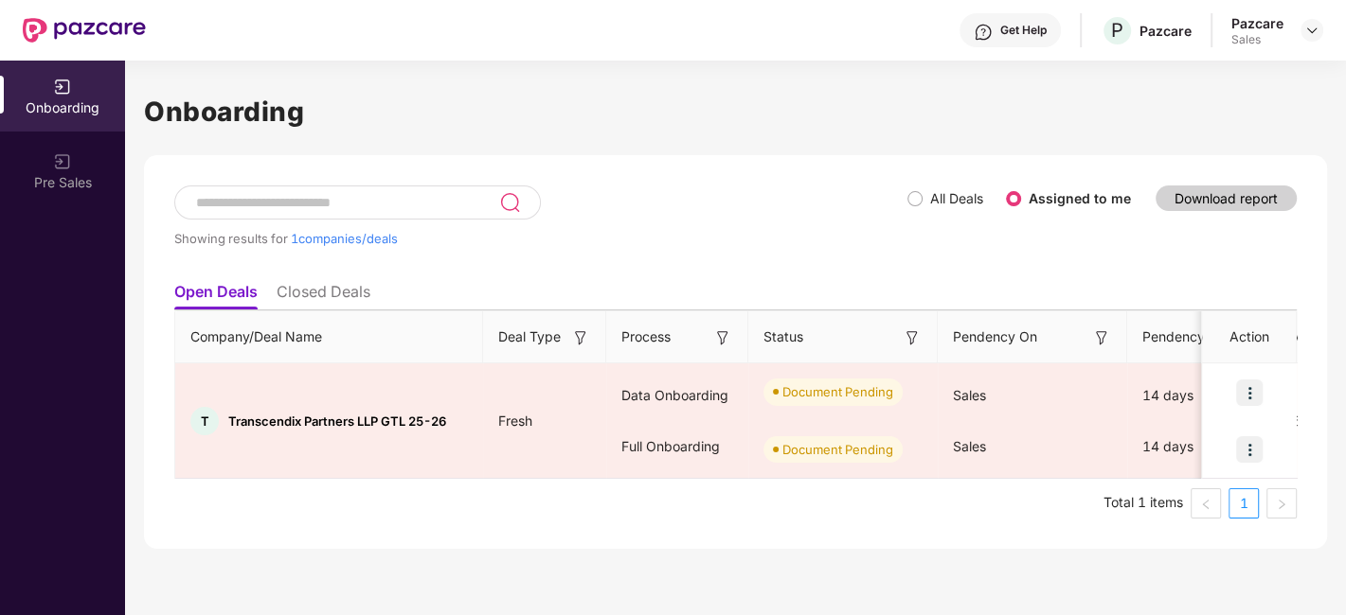
click at [724, 257] on div "Showing results for 1 companies/deals" at bounding box center [540, 229] width 733 height 87
